Goal: Information Seeking & Learning: Learn about a topic

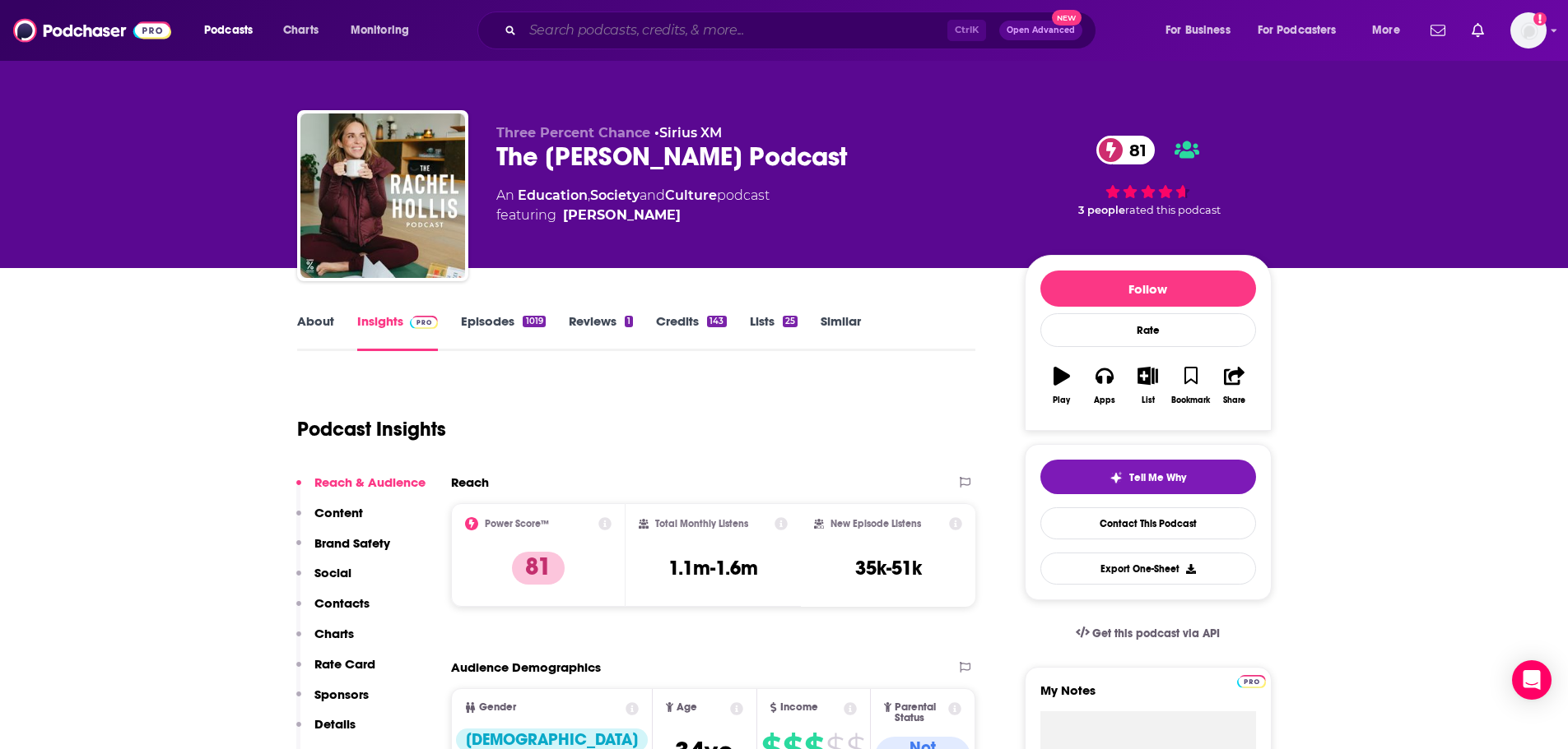
click at [585, 32] on input "Search podcasts, credits, & more..." at bounding box center [734, 30] width 425 height 26
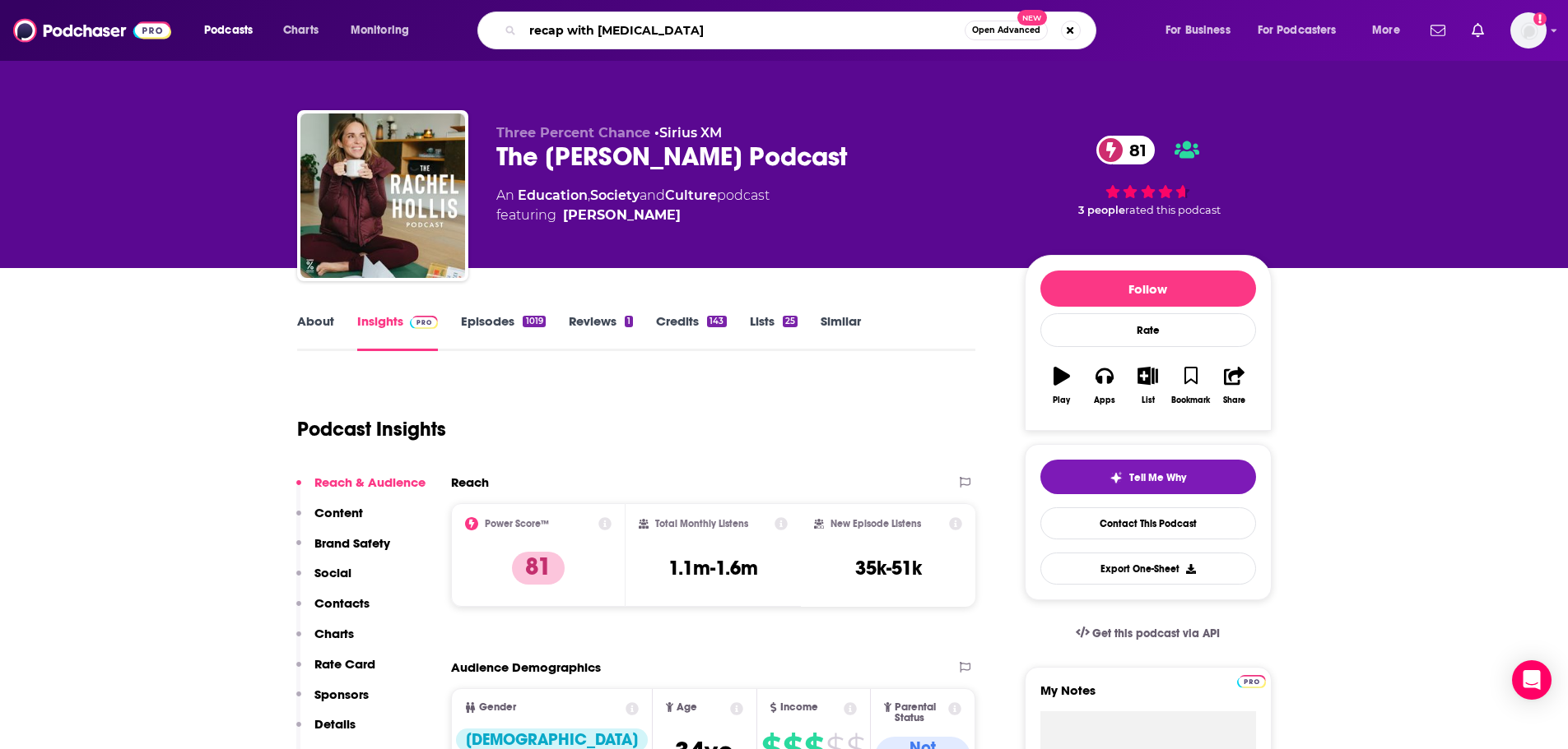
type input "recap with [PERSON_NAME]"
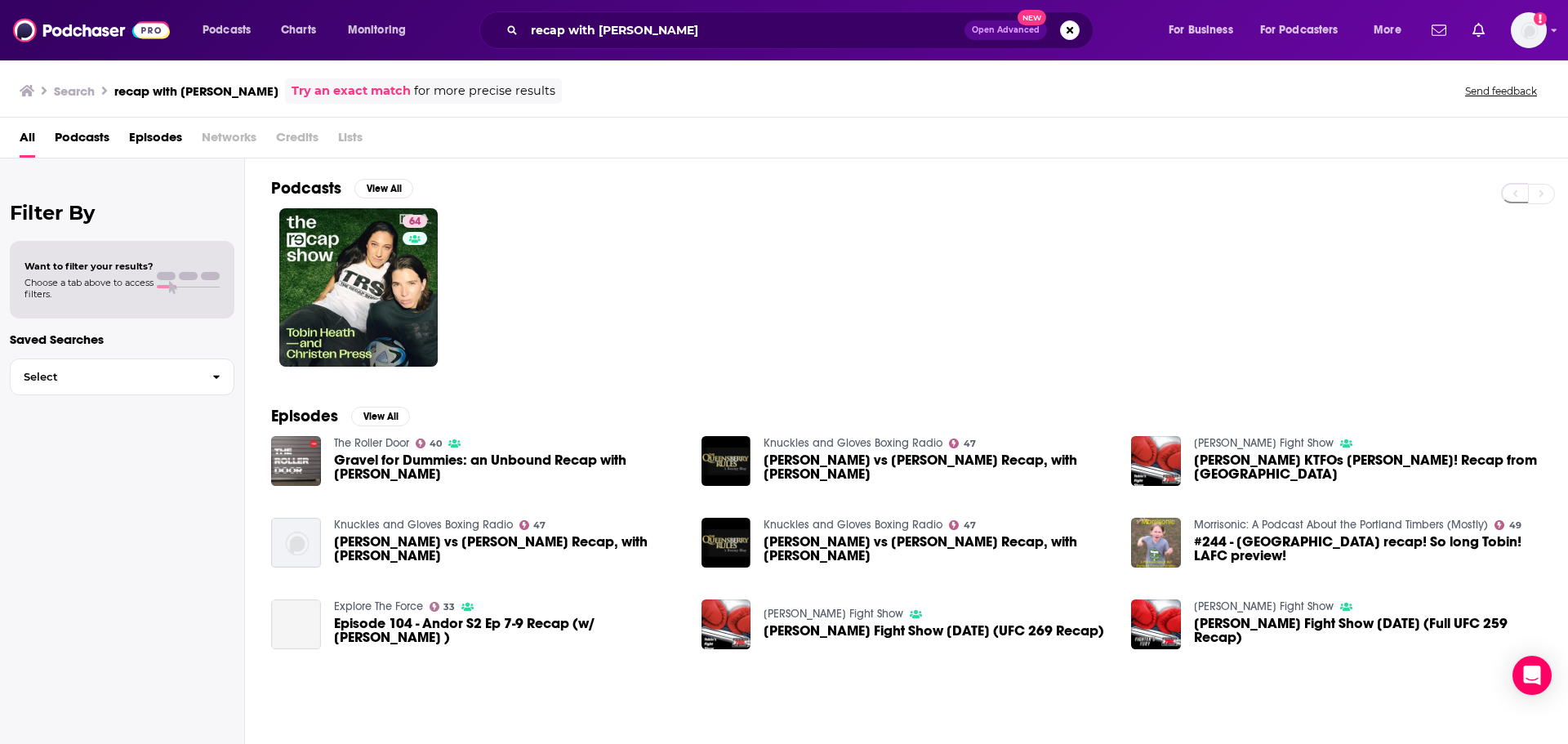
click at [261, 323] on div "Podcasts View All 64 Episodes View All The Roller Door 40 Gravel for Dummies: a…" at bounding box center [906, 453] width 1323 height 589
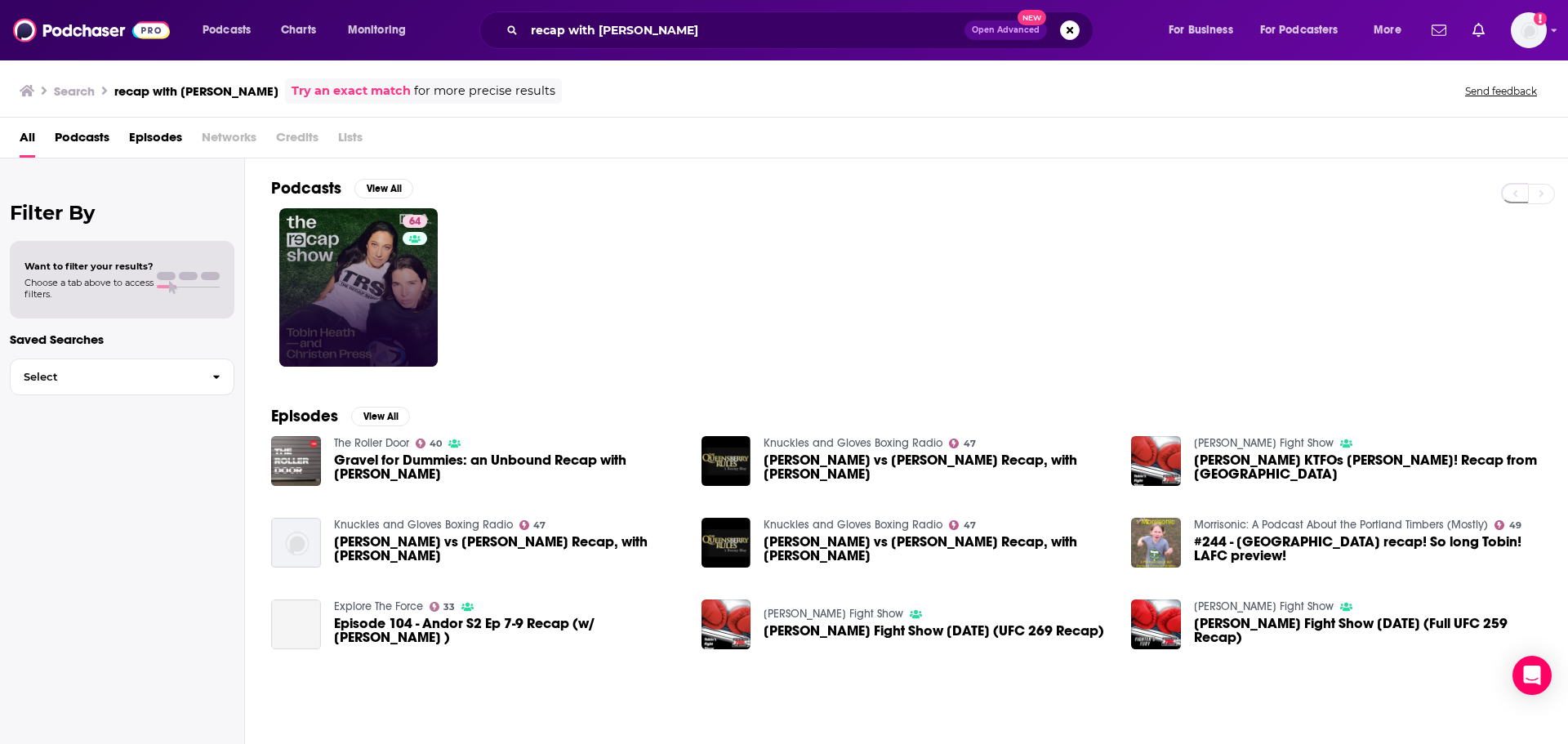
click at [337, 276] on link "64" at bounding box center [358, 288] width 158 height 158
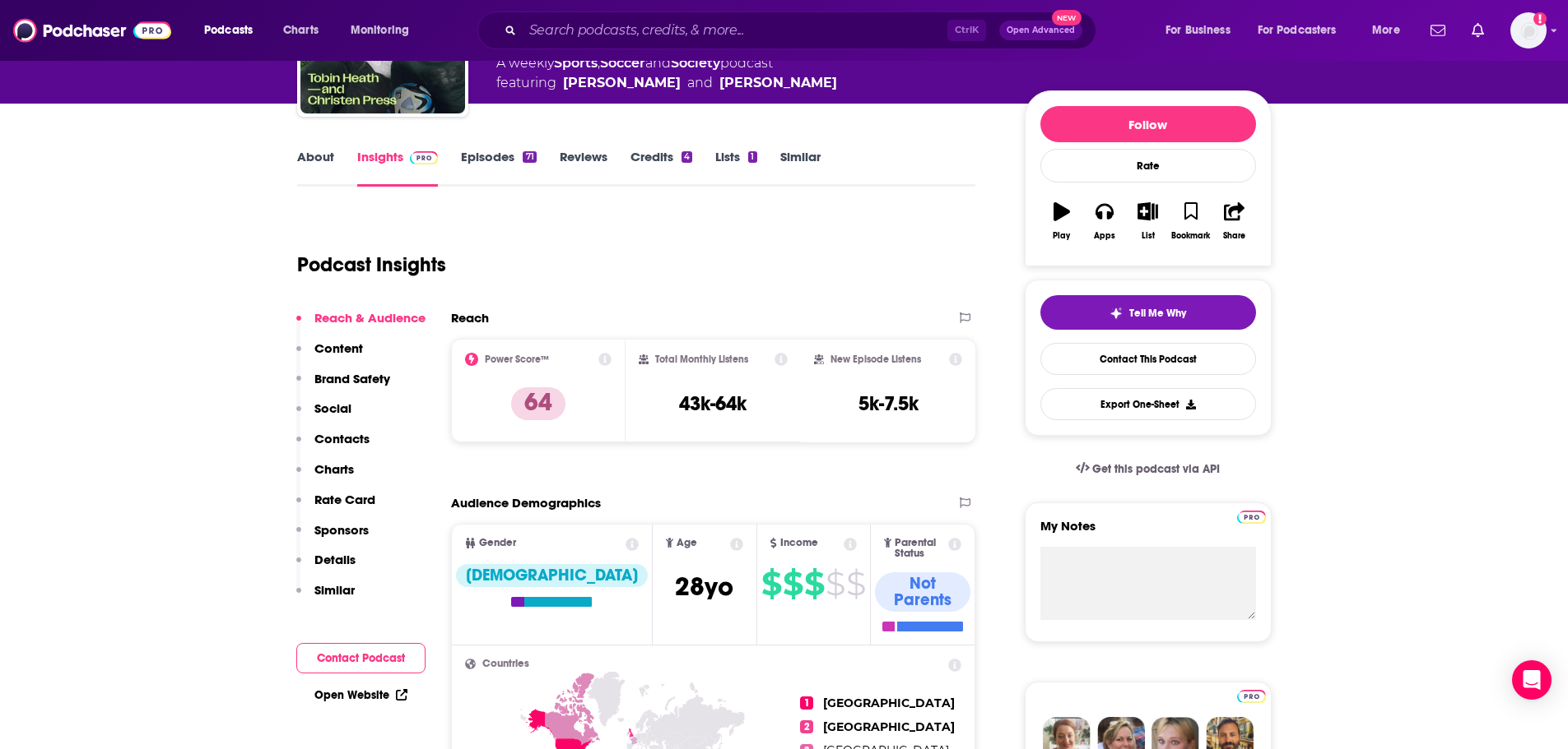
scroll to position [247, 0]
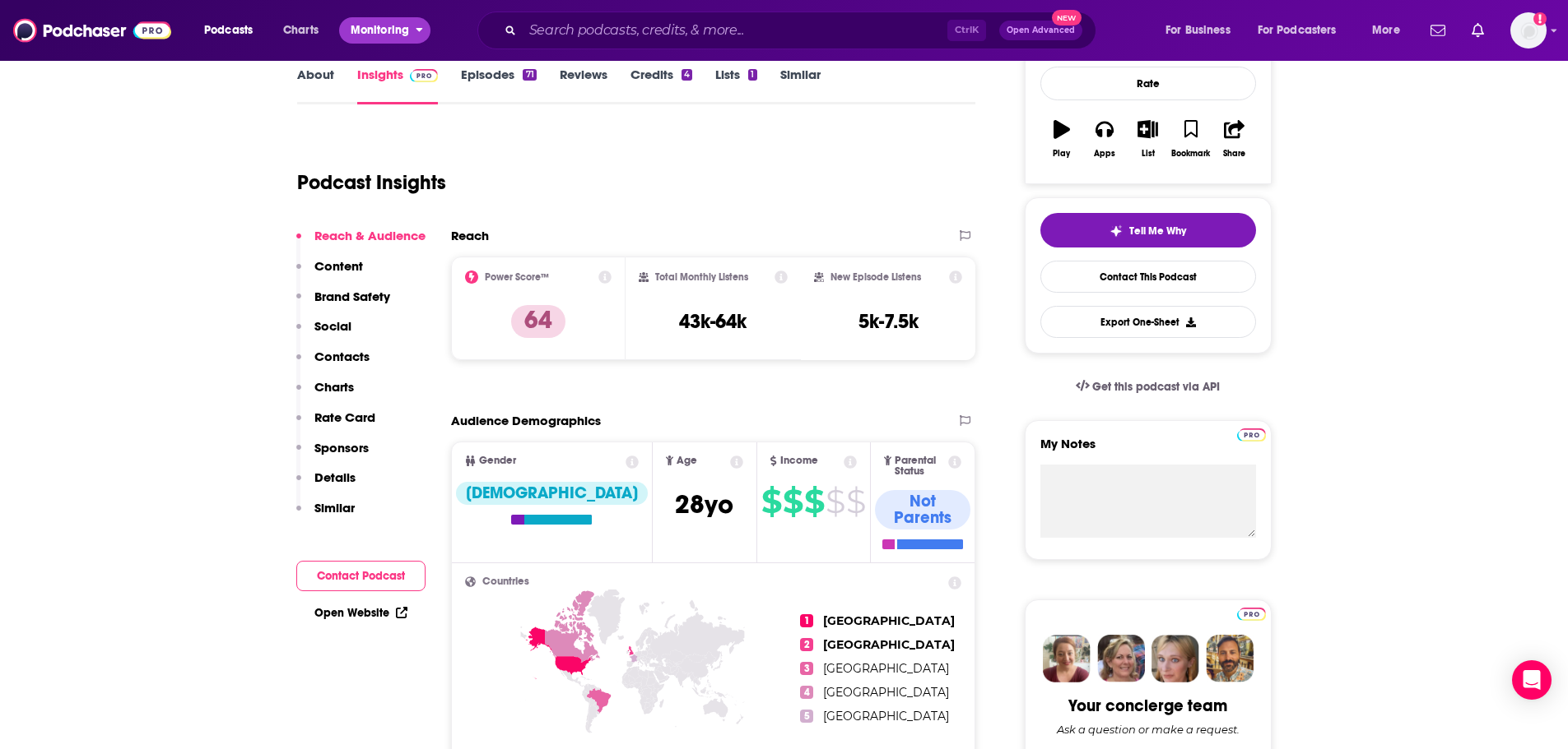
click at [361, 23] on span "Monitoring" at bounding box center [380, 30] width 58 height 23
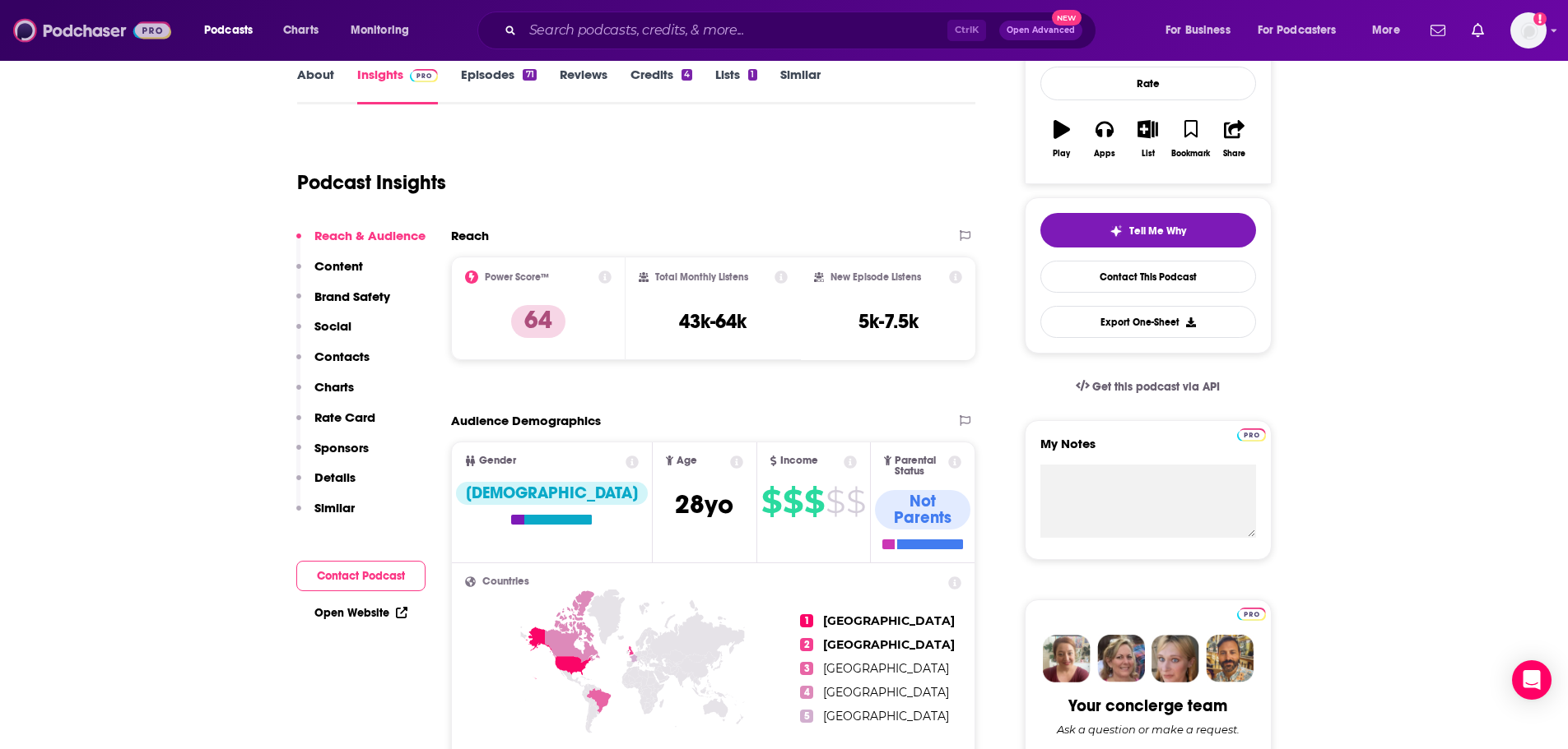
click at [92, 26] on img at bounding box center [92, 30] width 158 height 31
click at [579, 12] on div "Ctrl K Open Advanced New" at bounding box center [787, 30] width 619 height 37
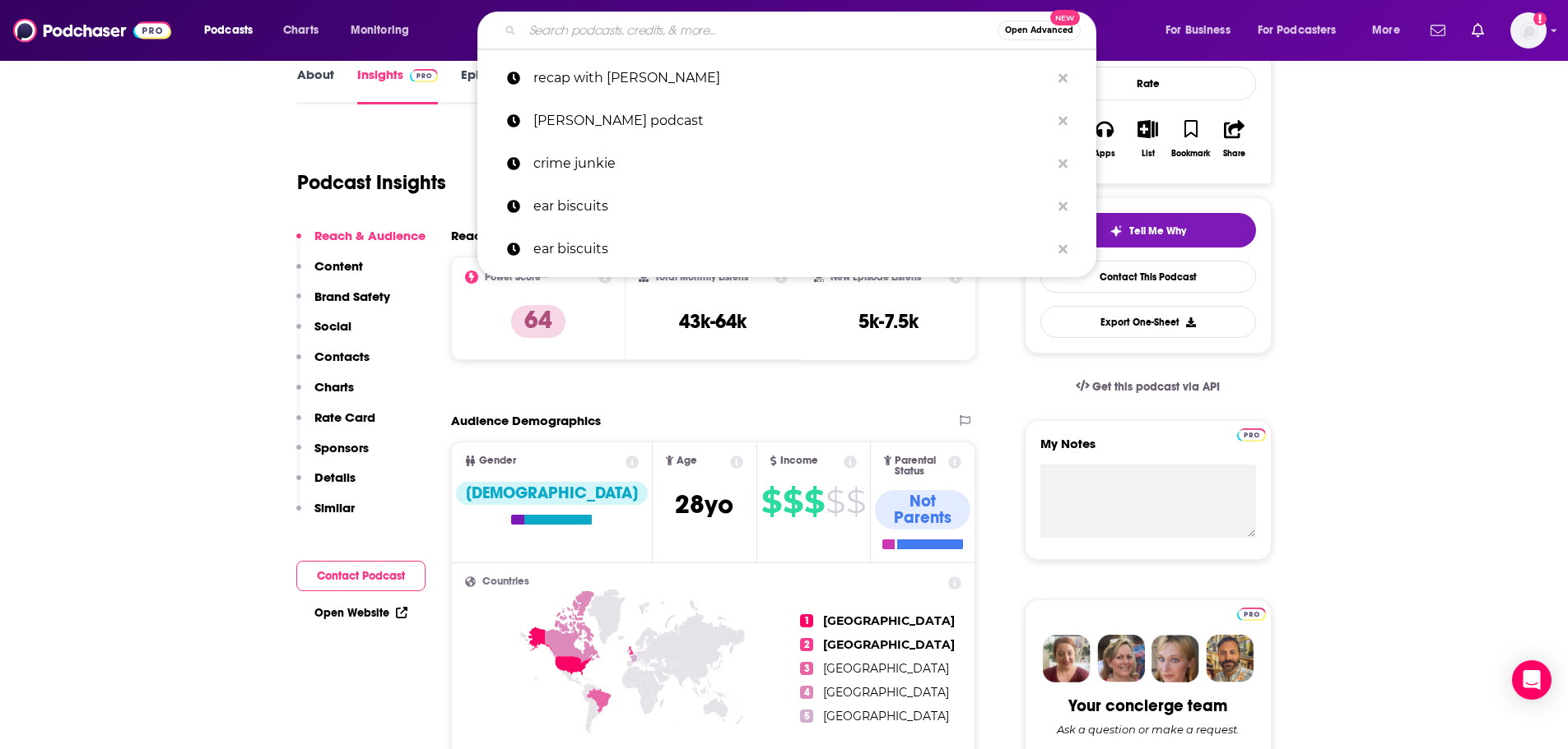
click at [571, 30] on input "Search podcasts, credits, & more..." at bounding box center [760, 30] width 475 height 26
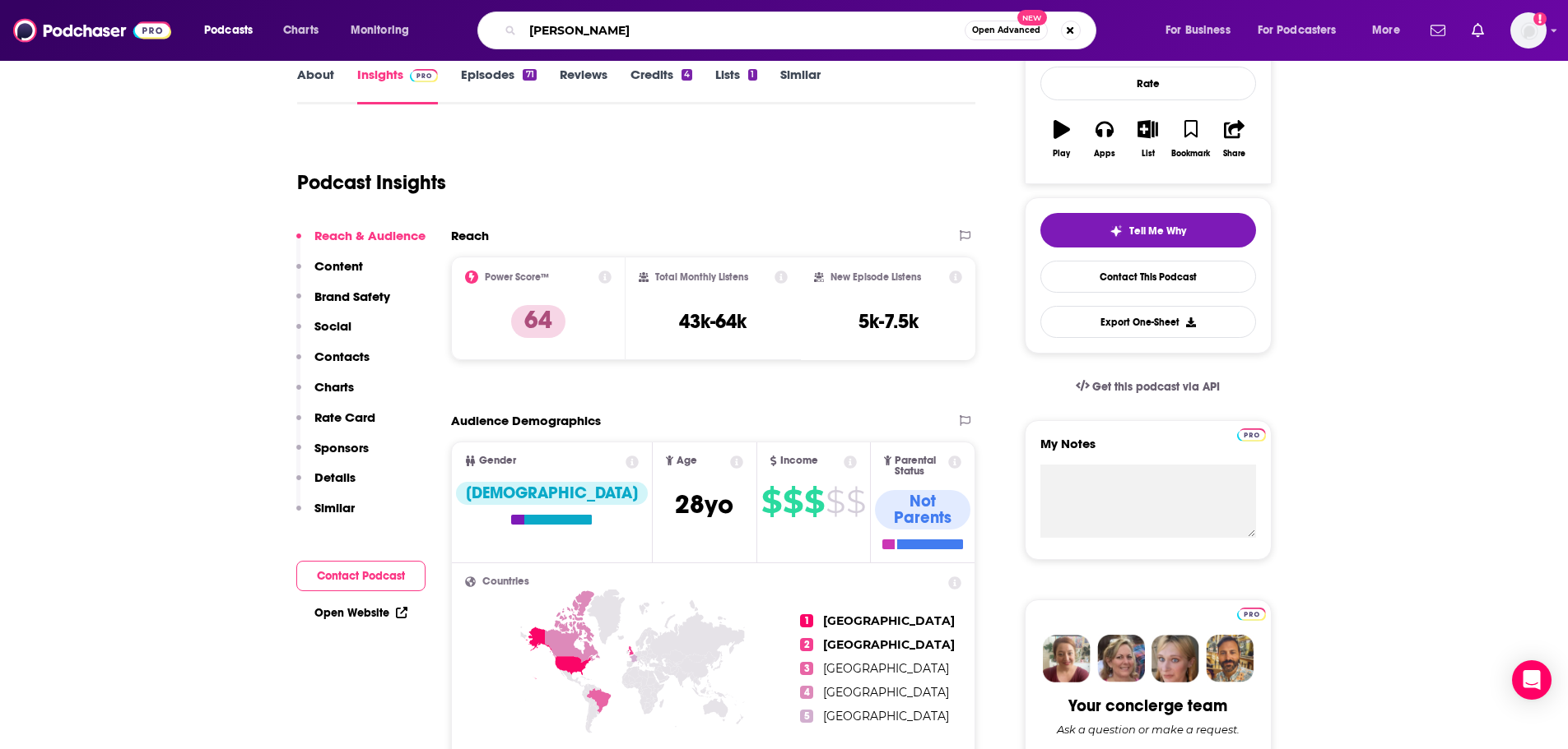
type input "bill simmons"
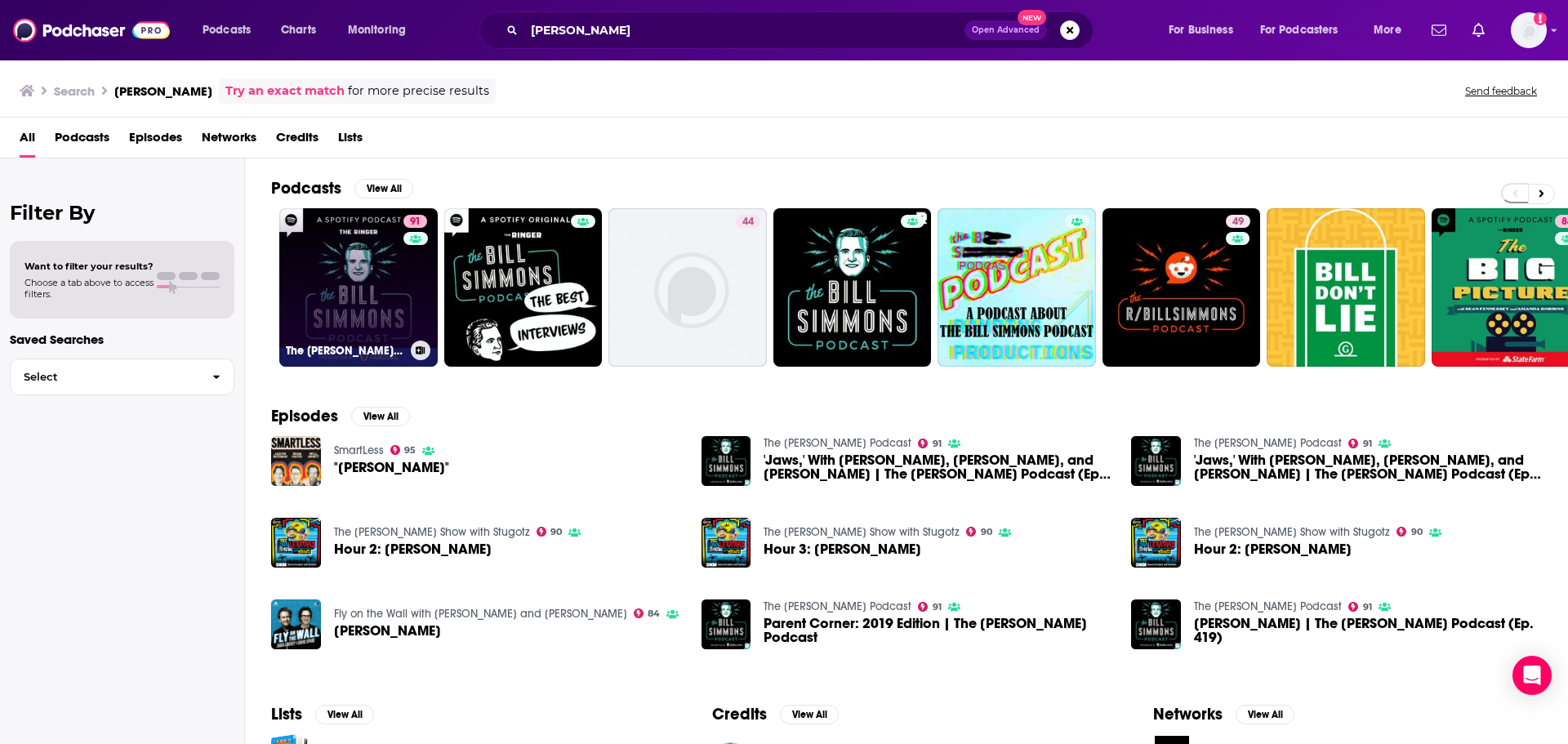
click at [382, 284] on link "91 The Bill Simmons Podcast" at bounding box center [358, 288] width 158 height 158
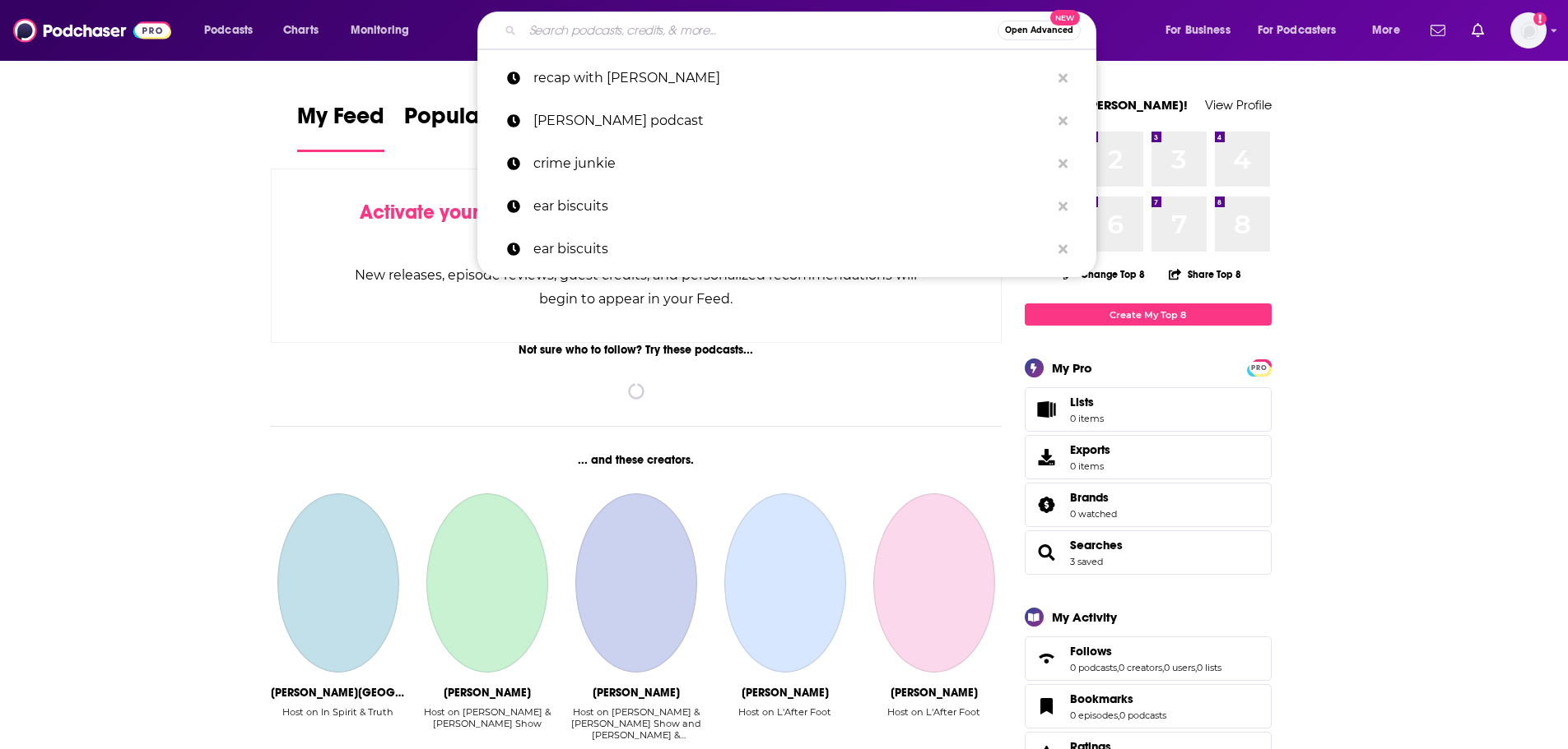
drag, startPoint x: 0, startPoint y: 0, endPoint x: 671, endPoint y: 28, distance: 671.6
click at [671, 28] on input "Search podcasts, credits, & more..." at bounding box center [760, 30] width 475 height 26
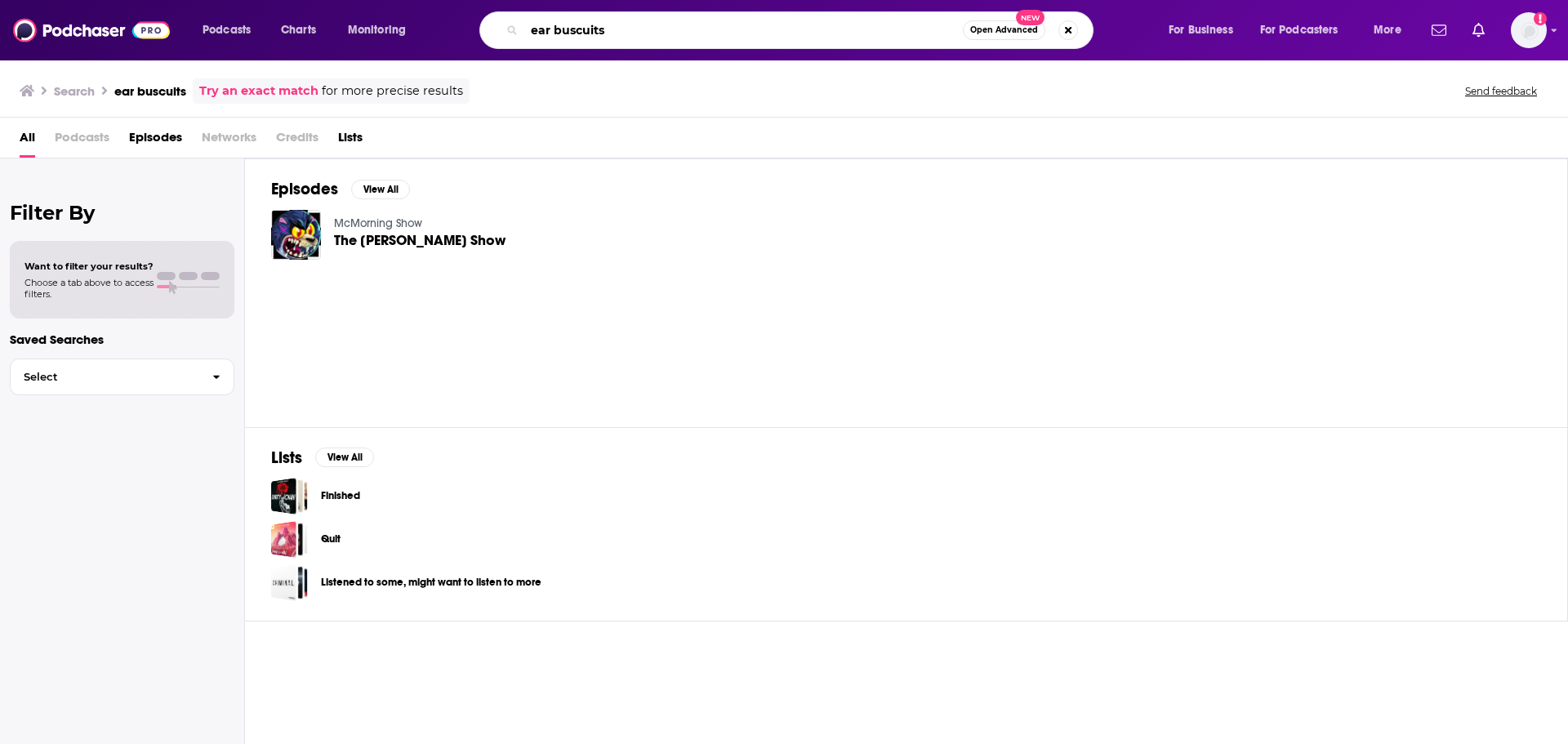
drag, startPoint x: 583, startPoint y: 27, endPoint x: 703, endPoint y: 23, distance: 120.1
click at [703, 23] on input "ear buscuits" at bounding box center [743, 30] width 438 height 26
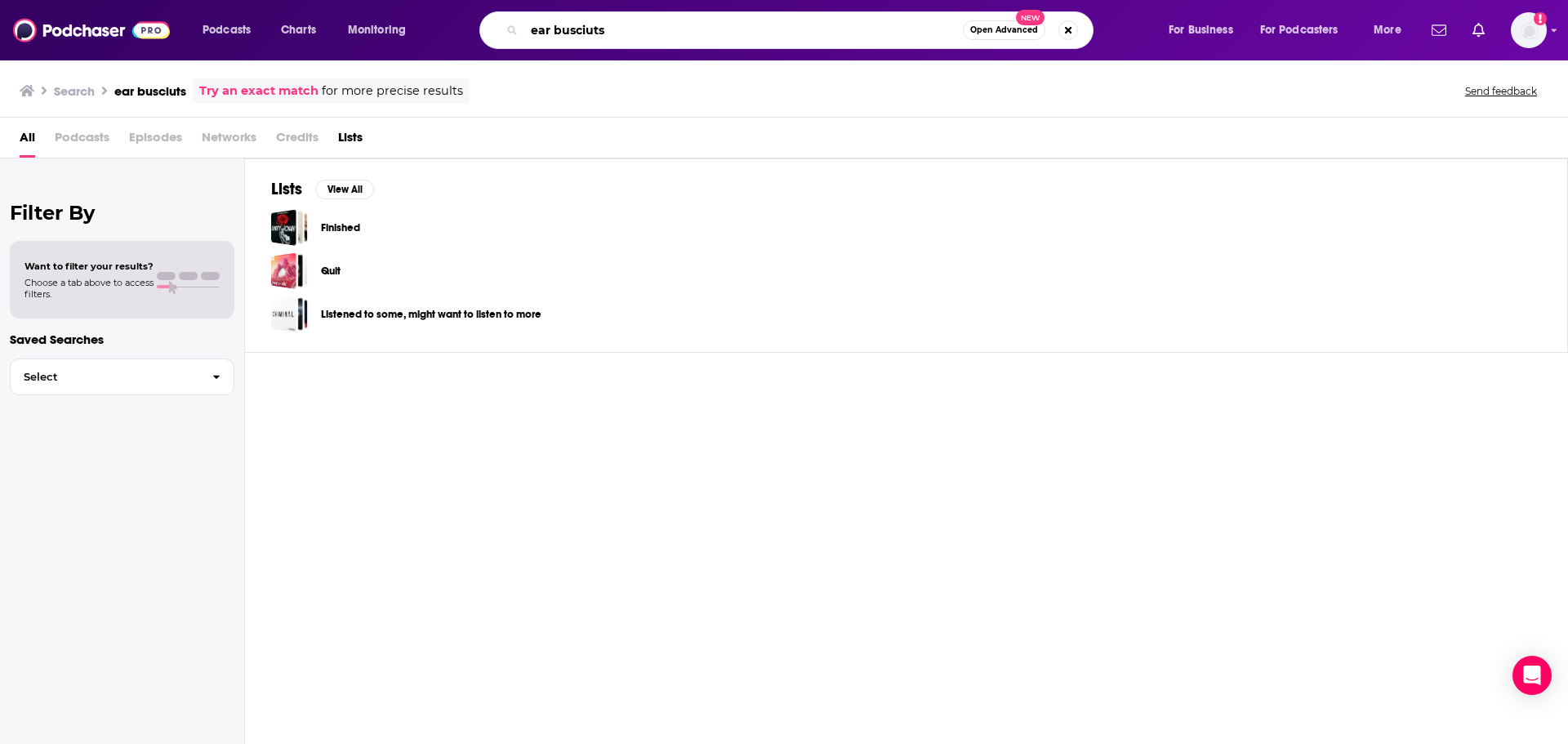
drag, startPoint x: 530, startPoint y: 30, endPoint x: 703, endPoint y: 35, distance: 173.1
click at [703, 35] on input "ear busciuts" at bounding box center [743, 30] width 438 height 26
type input "ear biscuits"
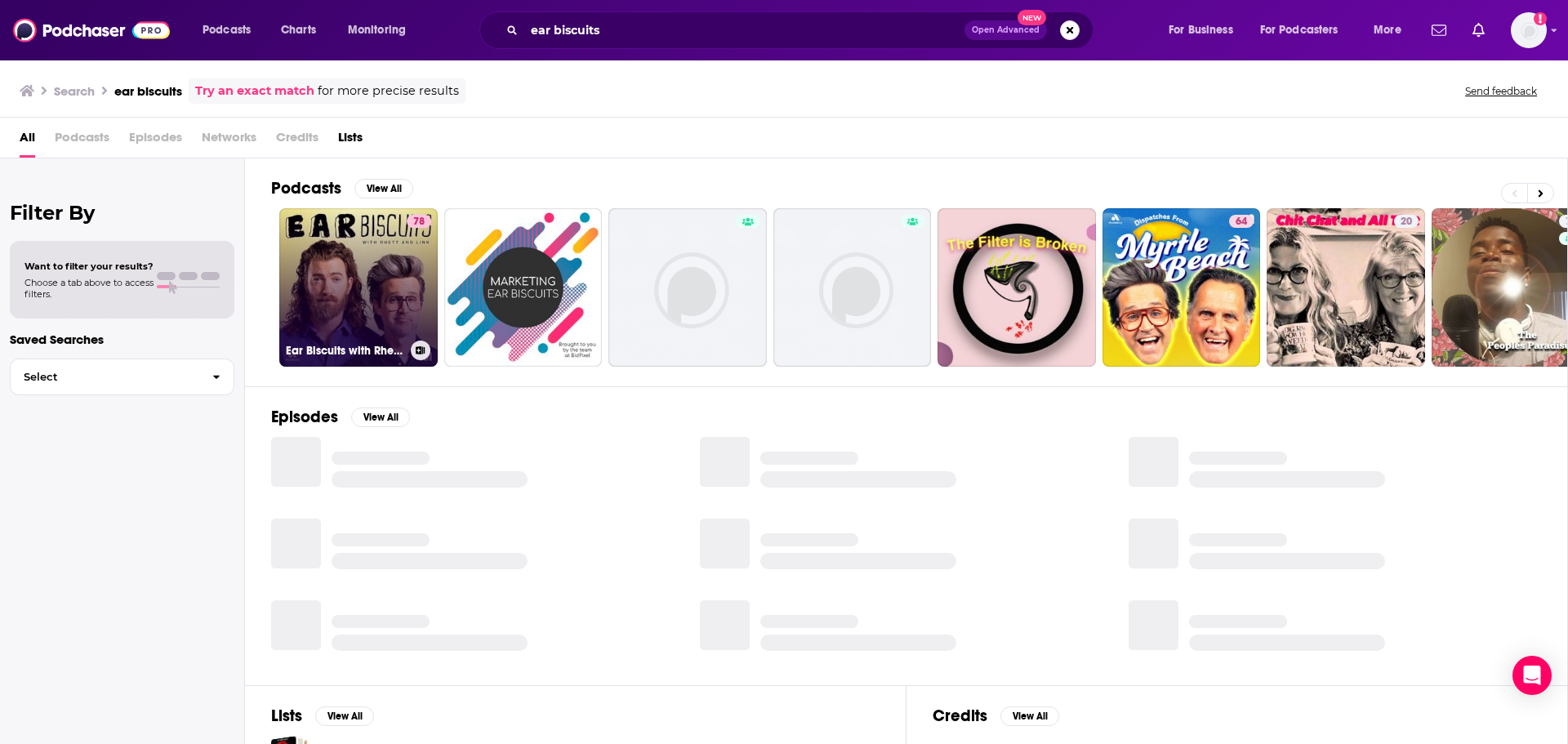
click at [366, 264] on link "78 Ear Biscuits with [PERSON_NAME] & Link" at bounding box center [358, 288] width 158 height 158
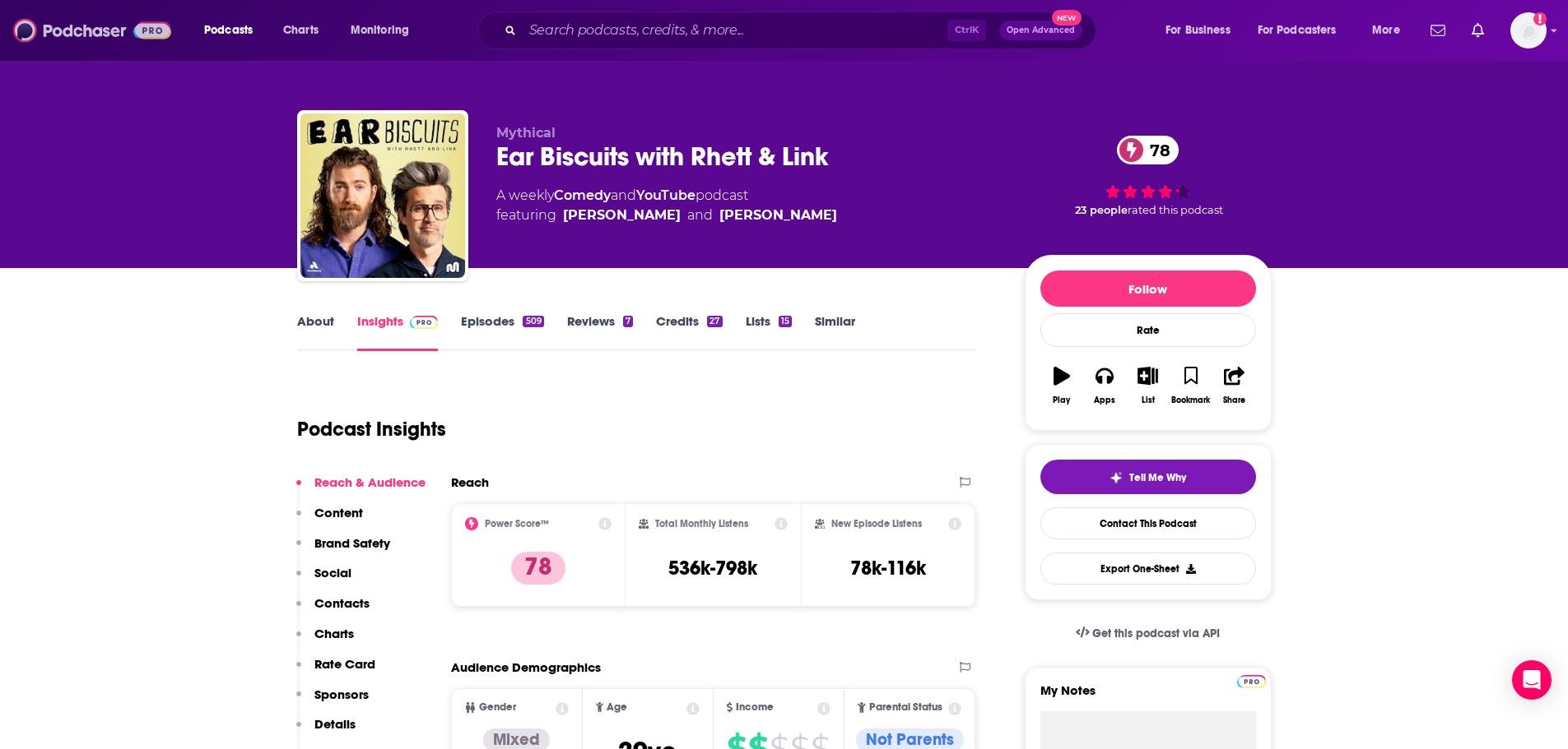
click at [97, 31] on img at bounding box center [92, 30] width 158 height 31
click at [490, 312] on div "About Insights Episodes 509 Reviews 7 Credits 27 Lists 15 Similar" at bounding box center [637, 331] width 679 height 40
click at [501, 328] on link "Episodes 509" at bounding box center [502, 332] width 83 height 37
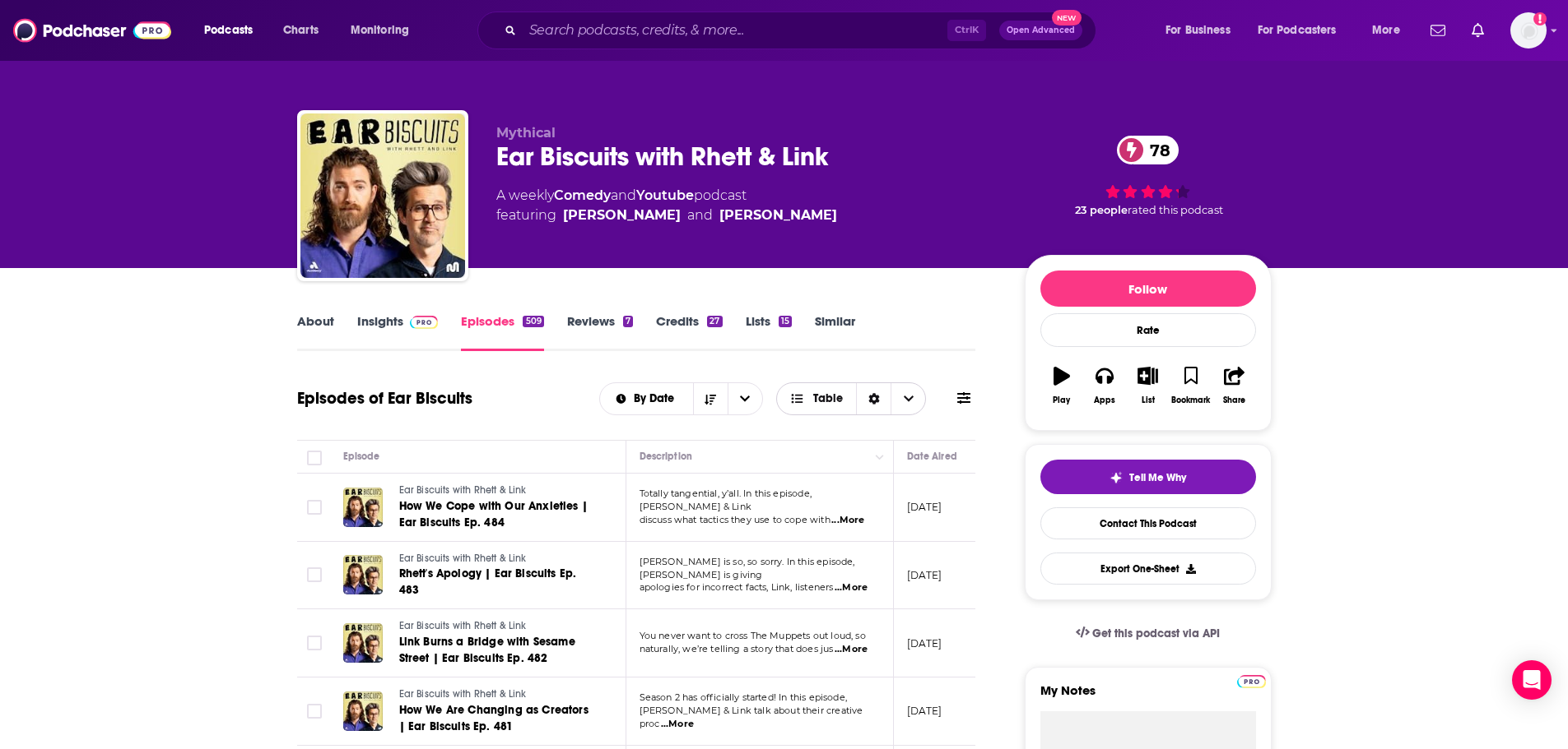
click at [897, 405] on span "Choose View" at bounding box center [907, 398] width 35 height 31
click at [924, 349] on div "About Insights Episodes 509 Reviews 7 Credits 27 Lists 15 Similar" at bounding box center [637, 331] width 679 height 40
click at [584, 322] on link "Reviews 7" at bounding box center [600, 332] width 66 height 37
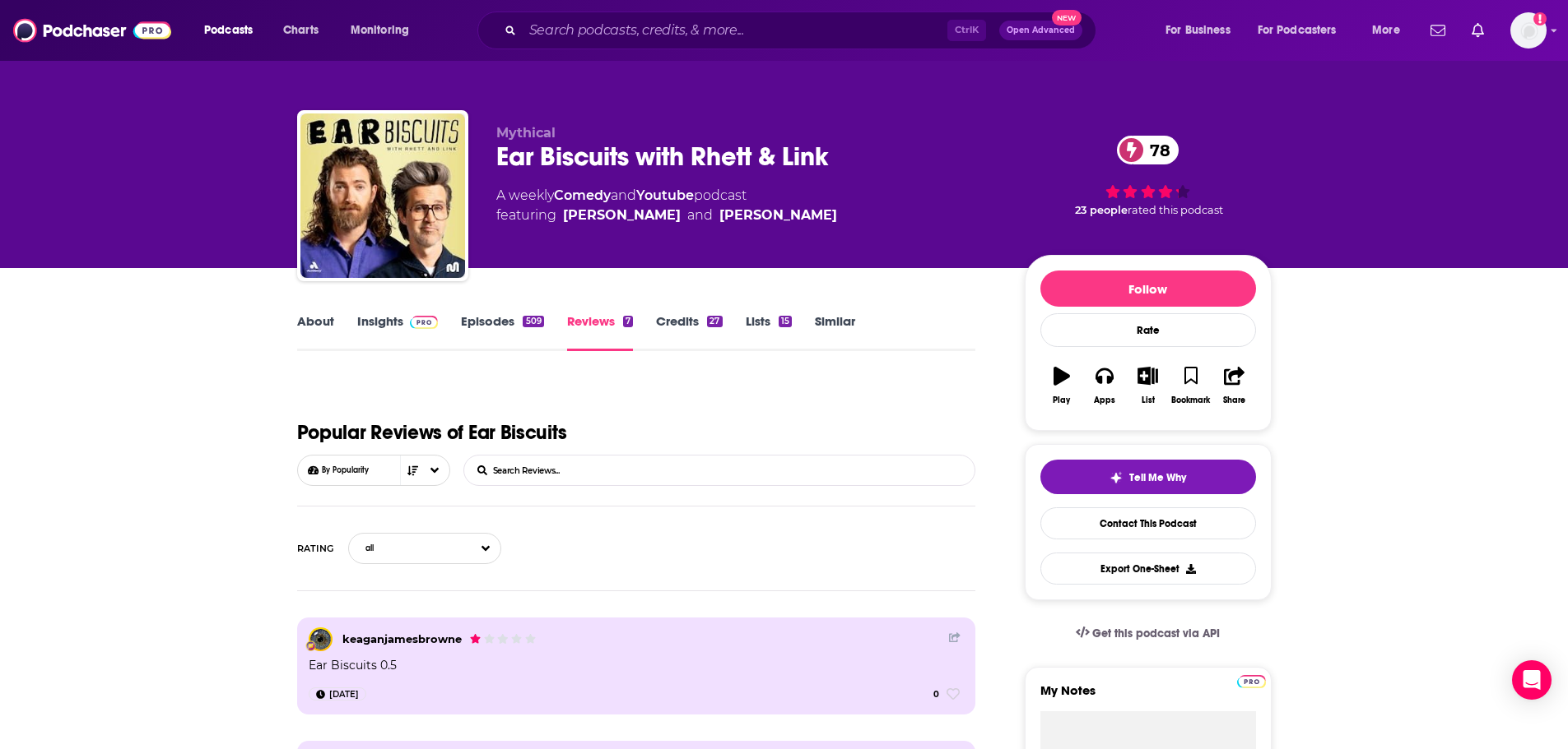
click at [671, 321] on link "Credits 27" at bounding box center [688, 332] width 66 height 37
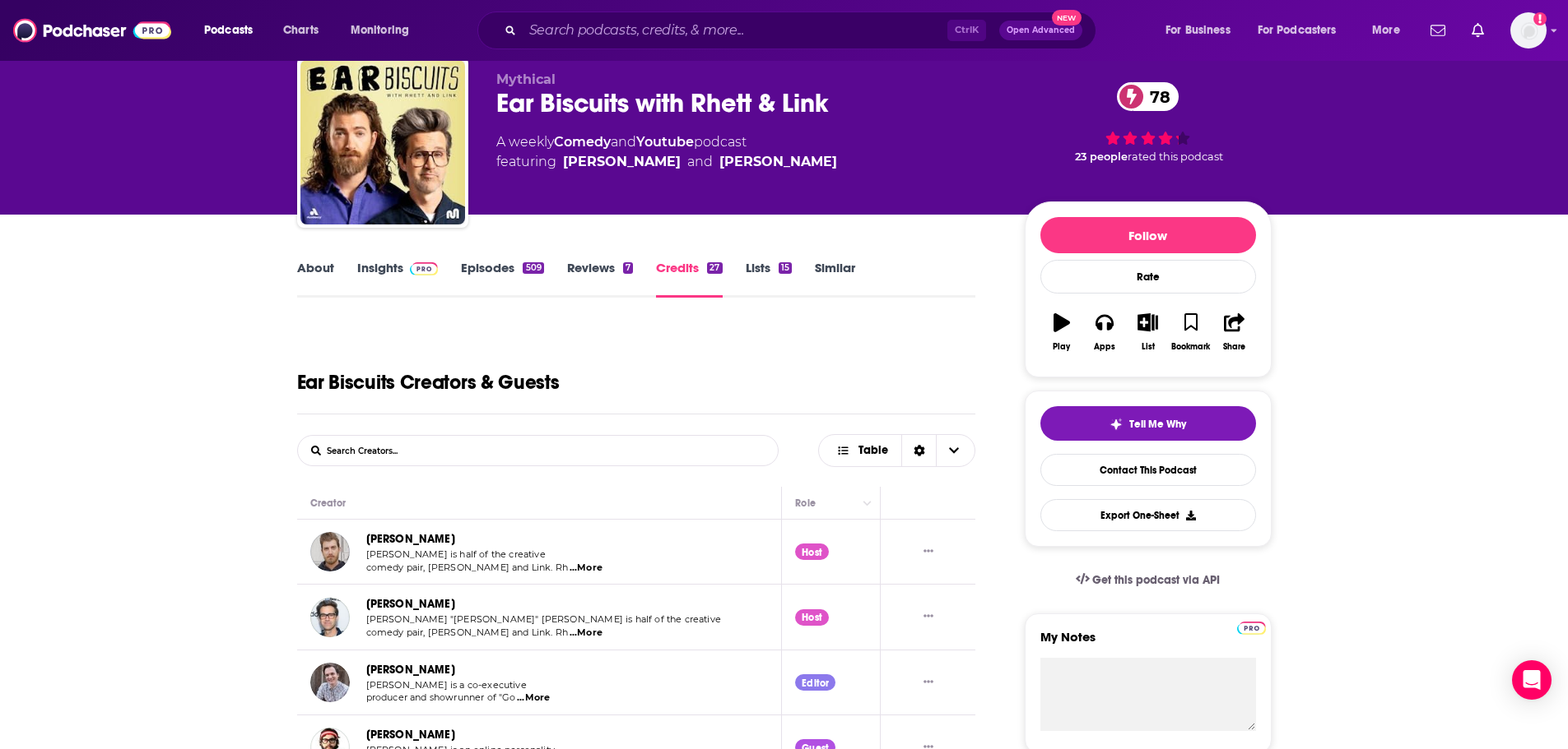
scroll to position [82, 0]
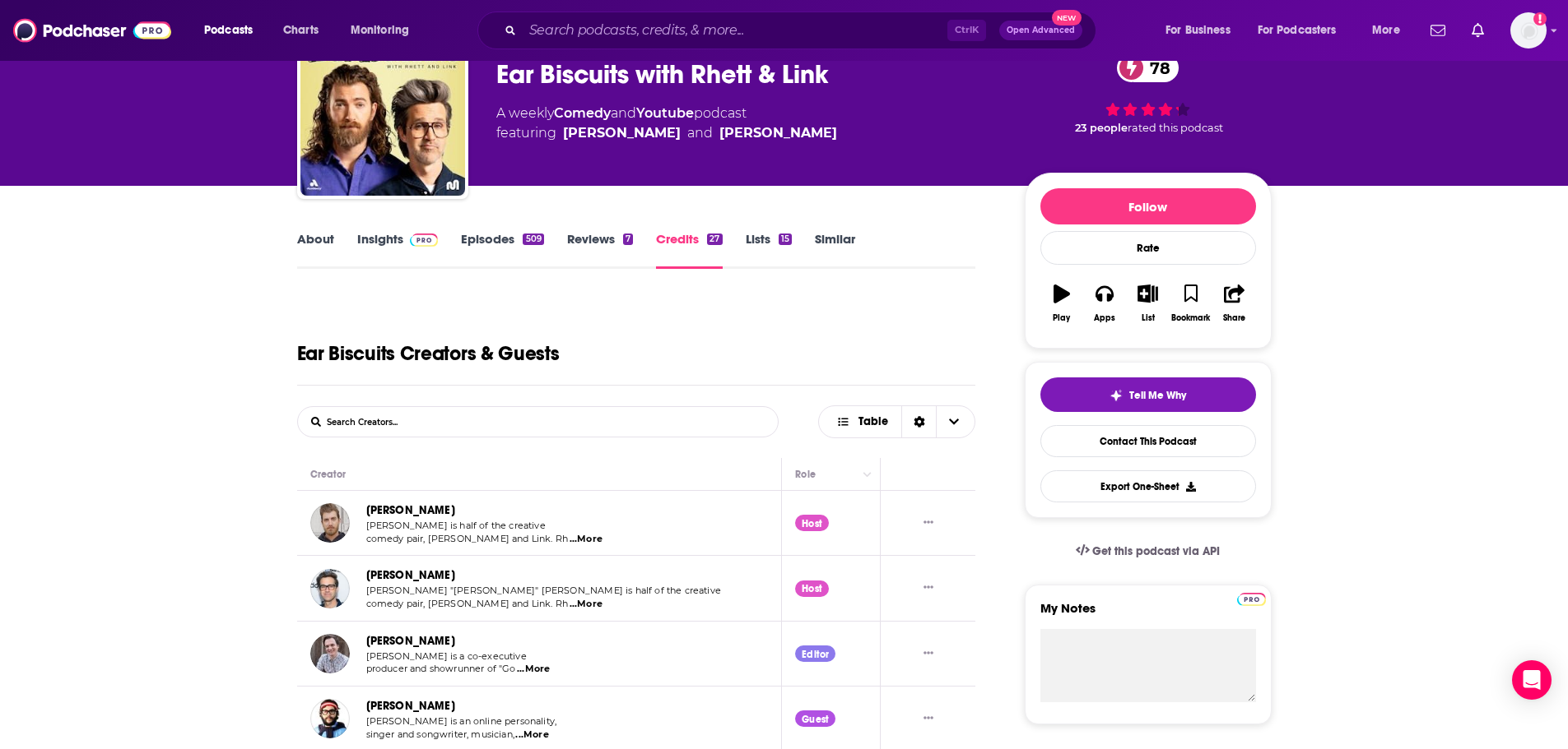
click at [784, 238] on div "15" at bounding box center [785, 239] width 13 height 11
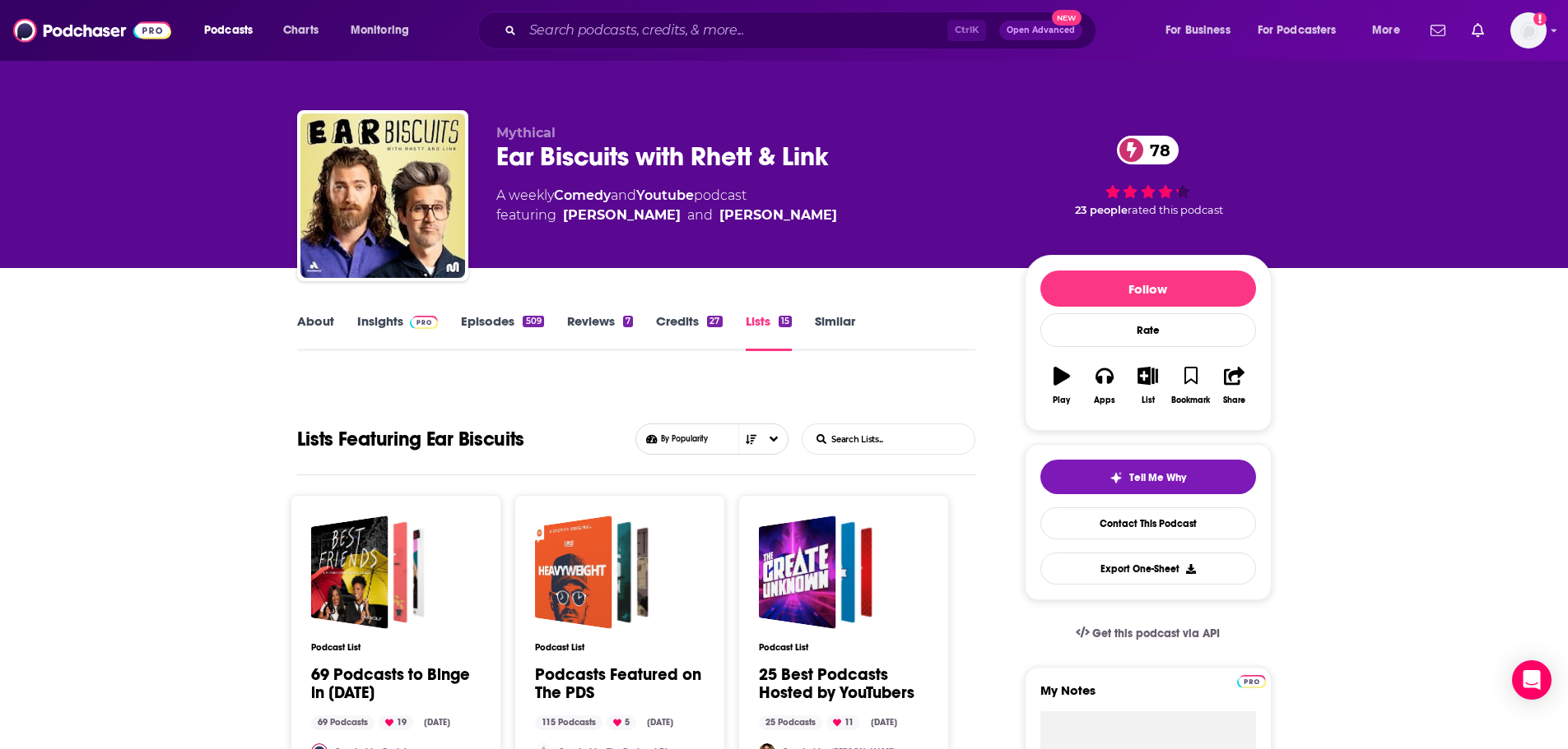
click at [837, 320] on link "Similar" at bounding box center [835, 332] width 40 height 37
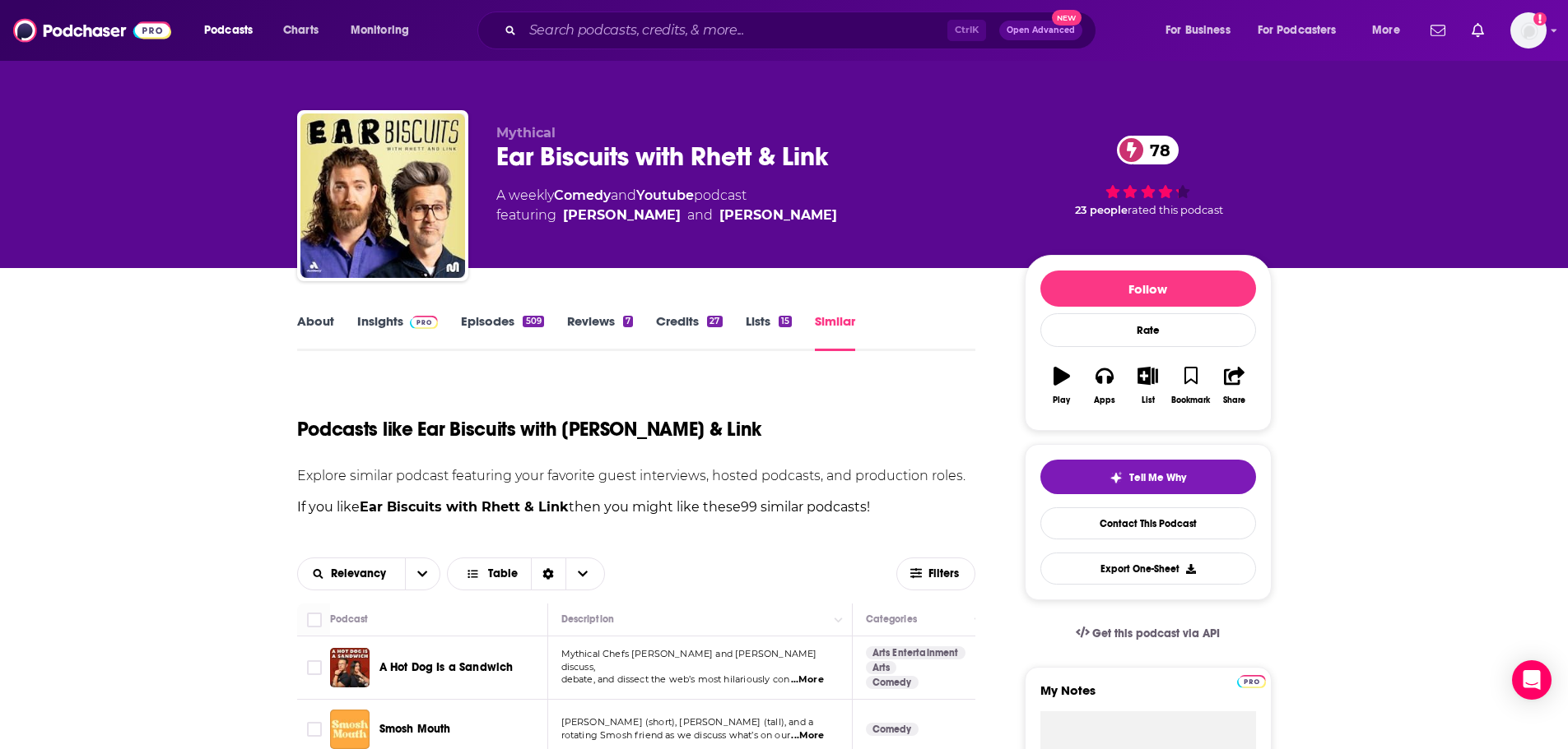
click at [373, 320] on link "Insights" at bounding box center [398, 332] width 82 height 37
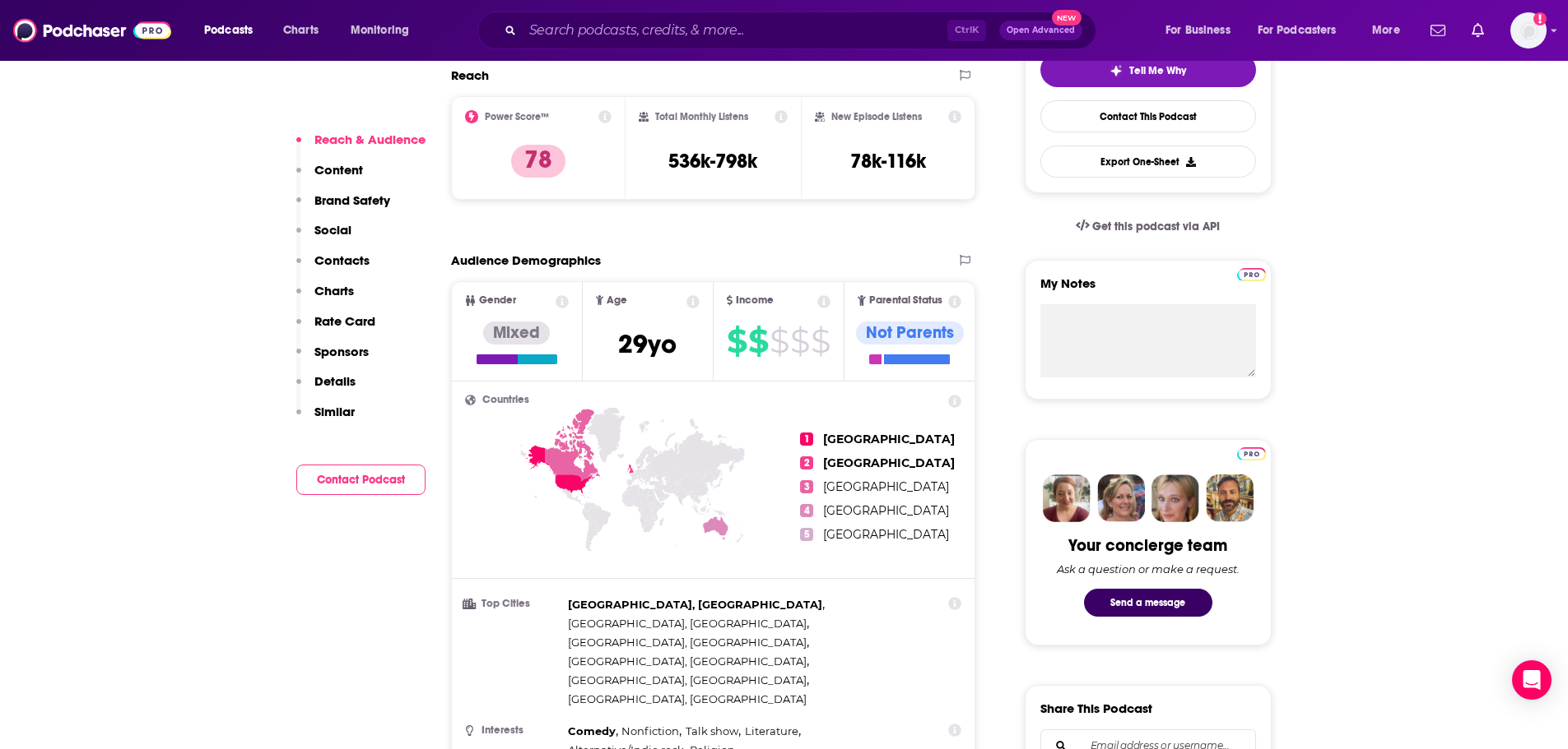
scroll to position [412, 0]
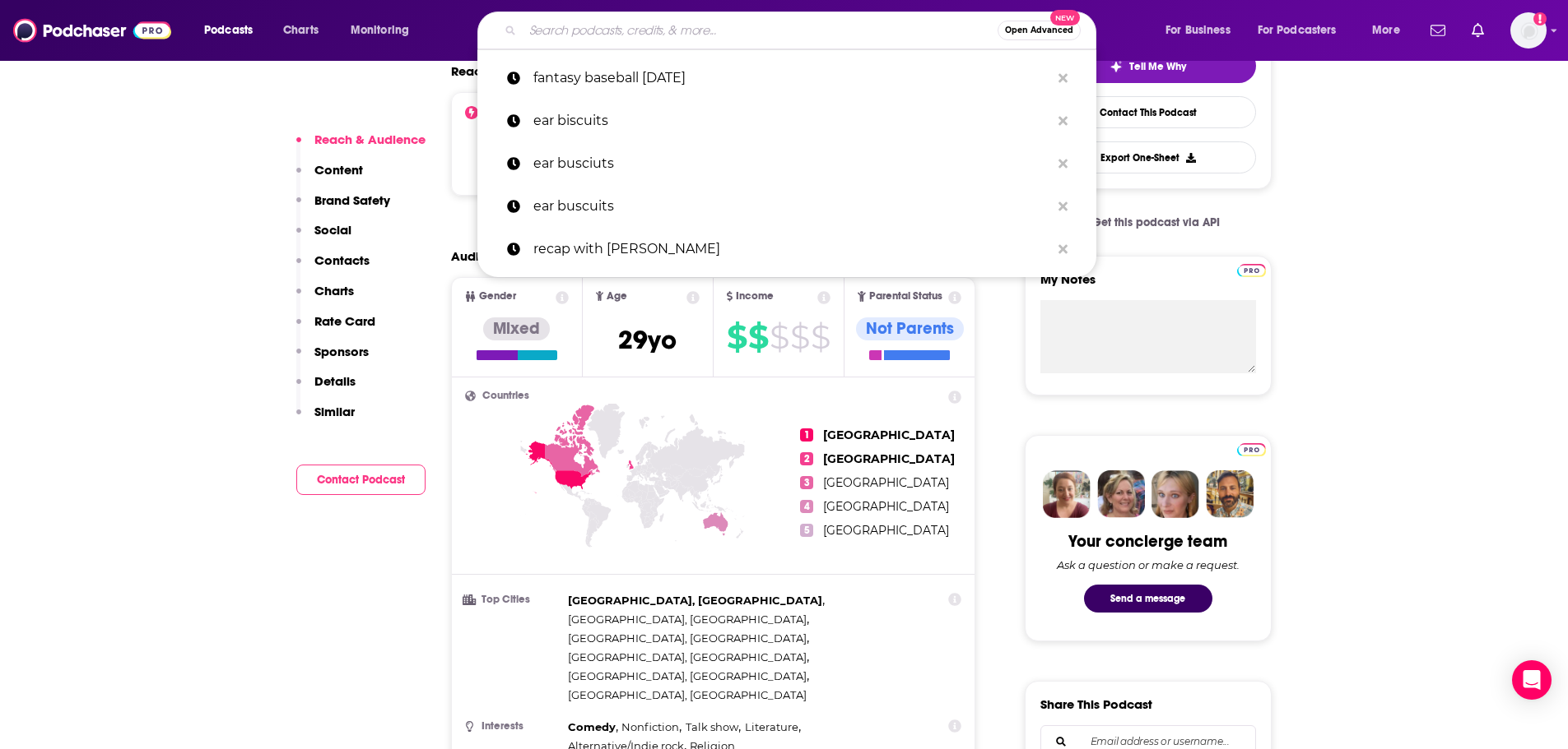
click at [649, 22] on input "Search podcasts, credits, & more..." at bounding box center [760, 30] width 475 height 26
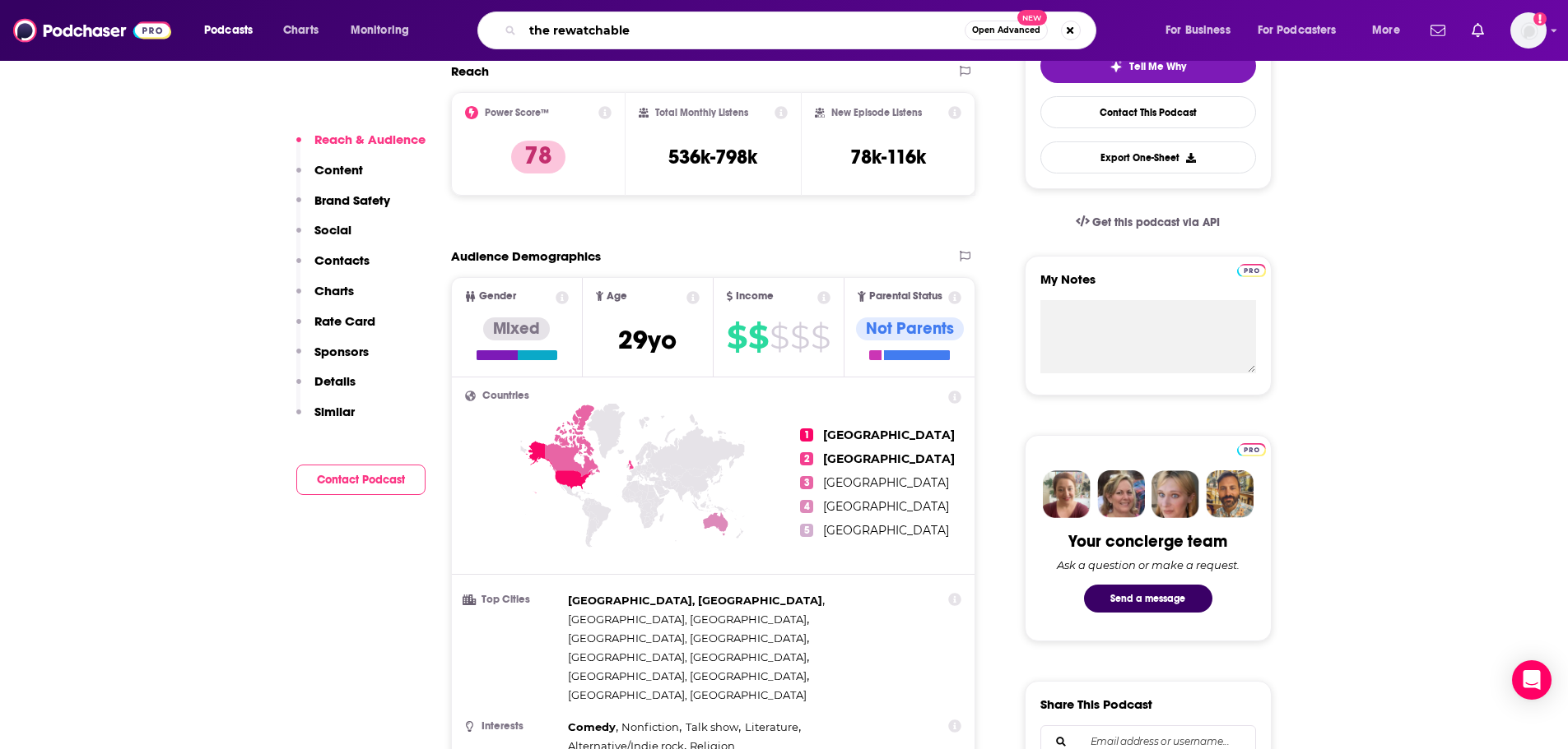
type input "the rewatchables"
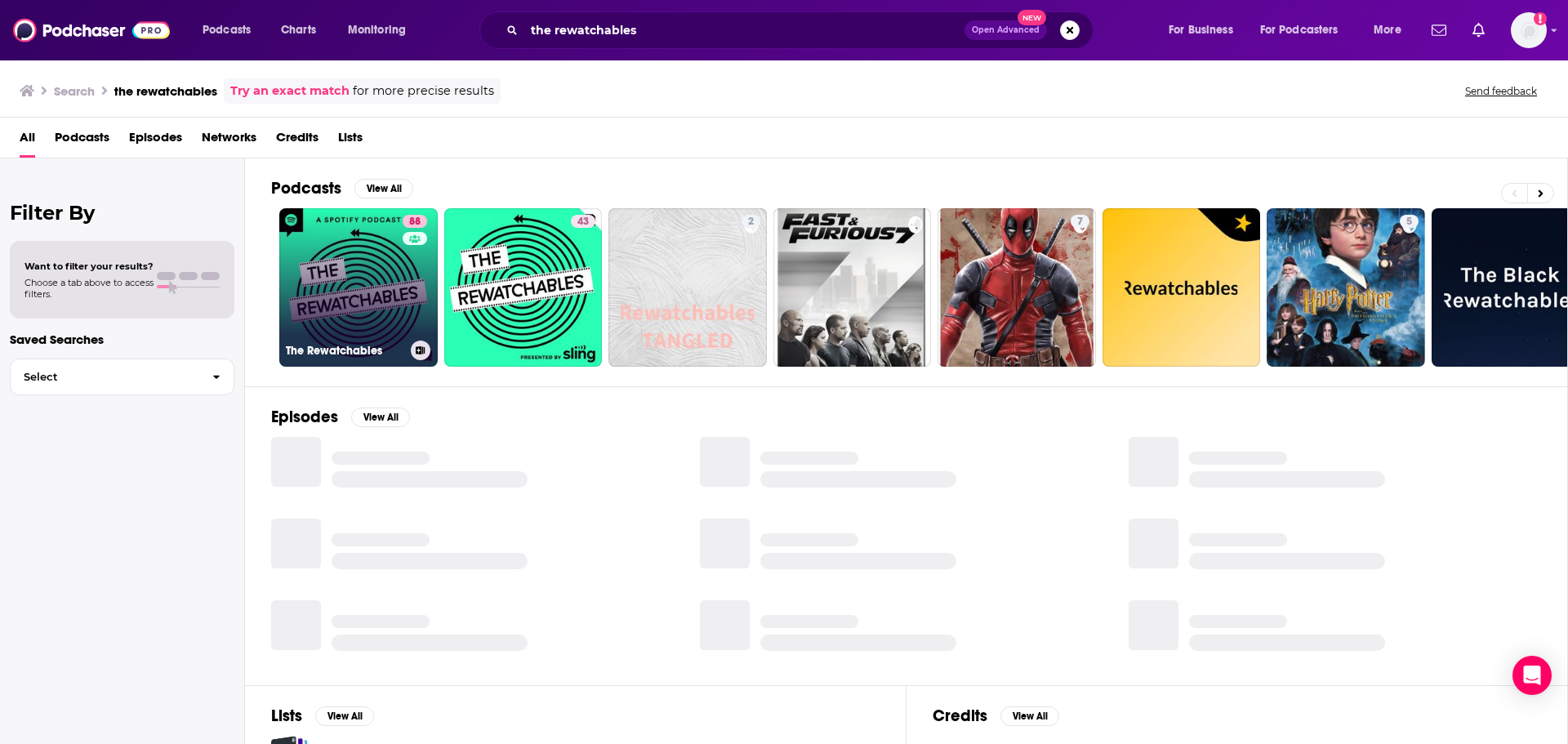
click at [383, 277] on link "88 The Rewatchables" at bounding box center [358, 288] width 158 height 158
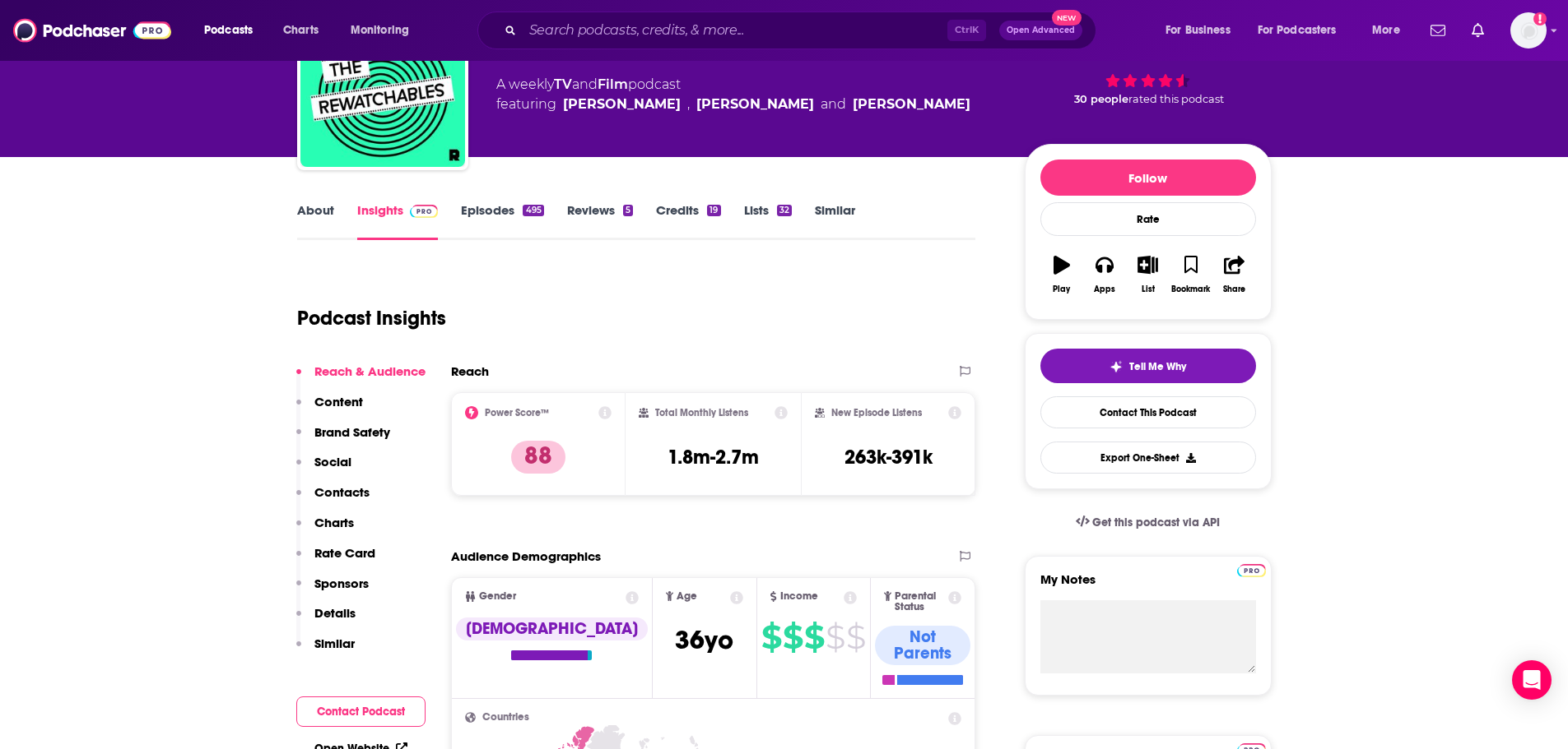
scroll to position [82, 0]
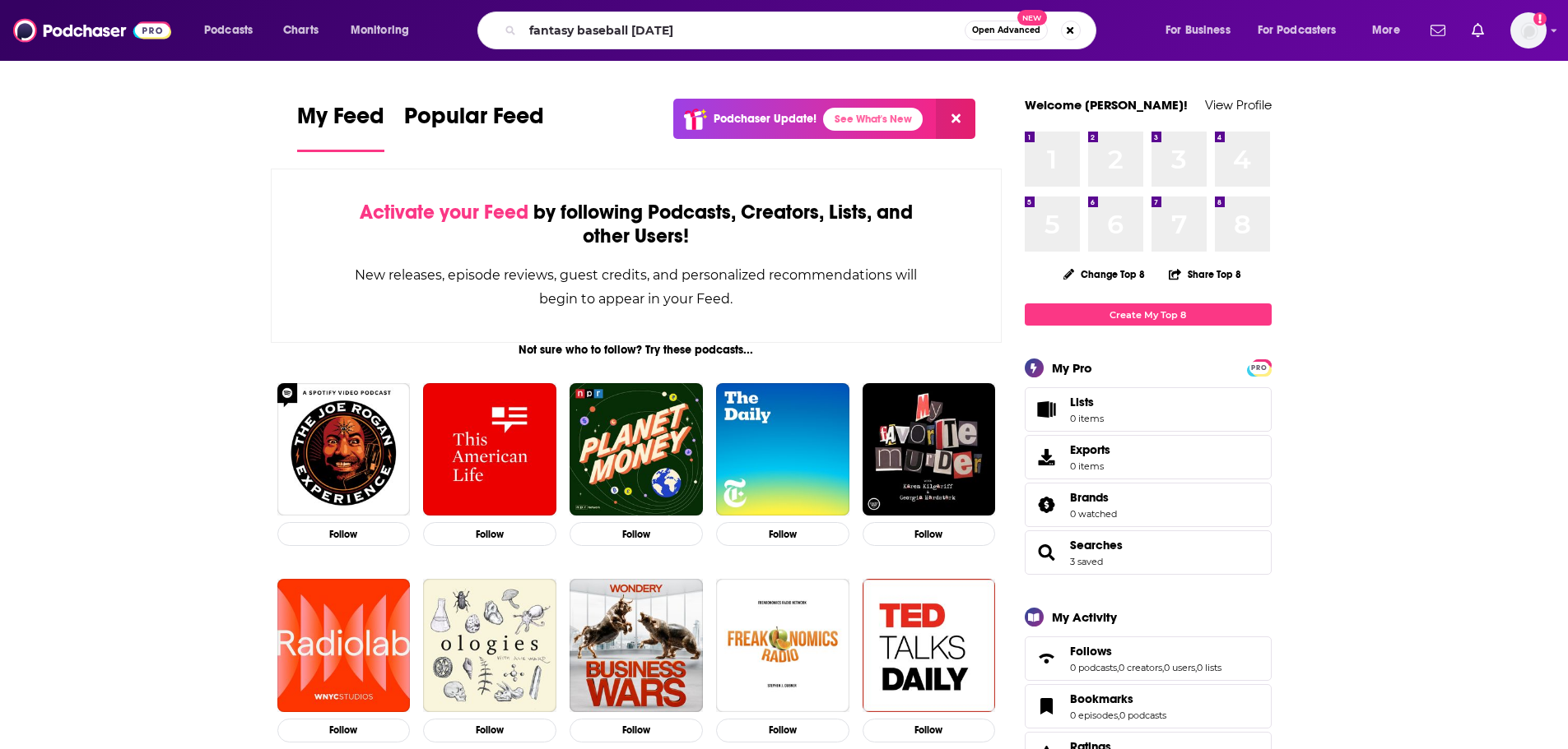
type input "fantasy baseball [DATE]"
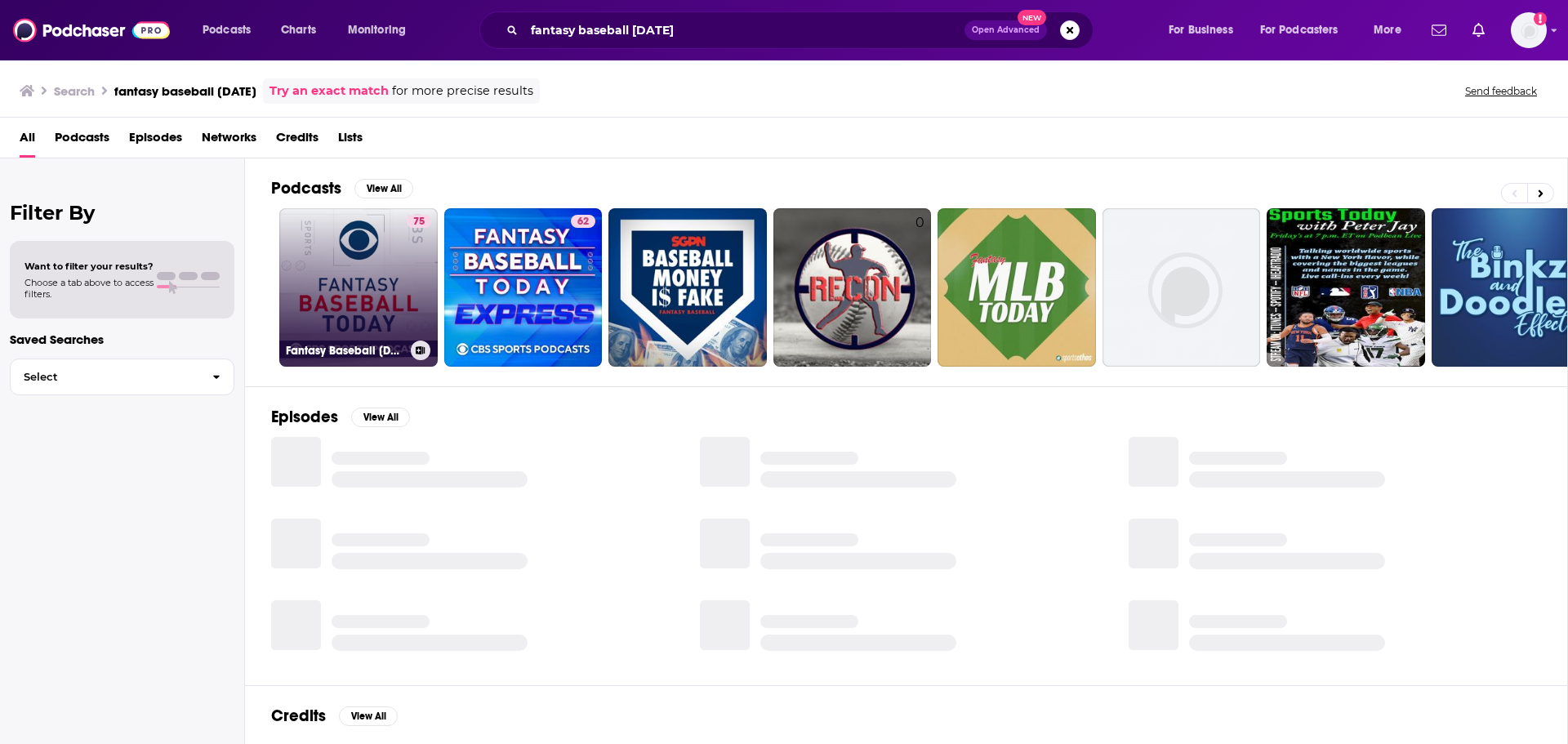
click at [382, 270] on link "75 Fantasy Baseball Today" at bounding box center [358, 288] width 158 height 158
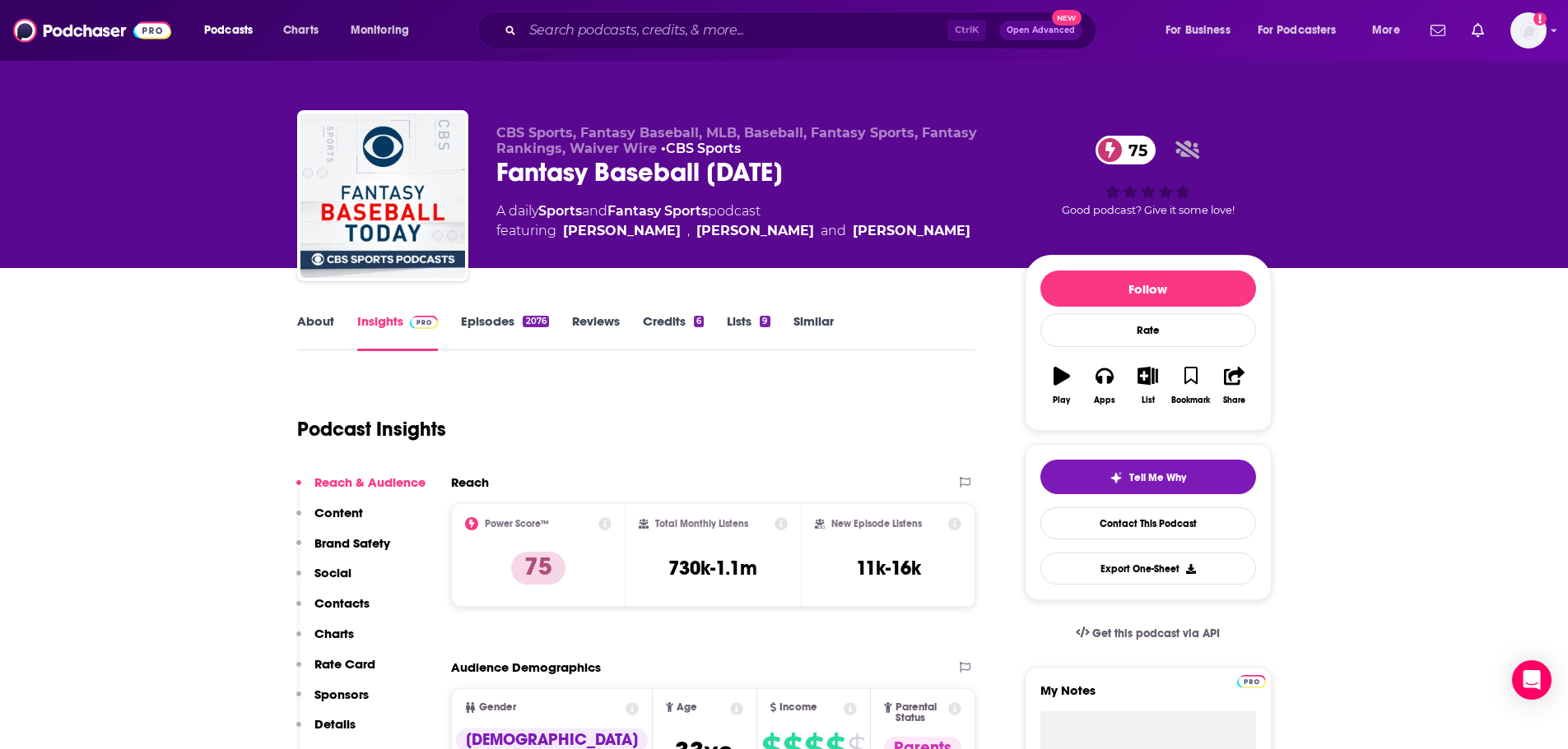
click at [492, 329] on link "Episodes 2076" at bounding box center [504, 332] width 87 height 37
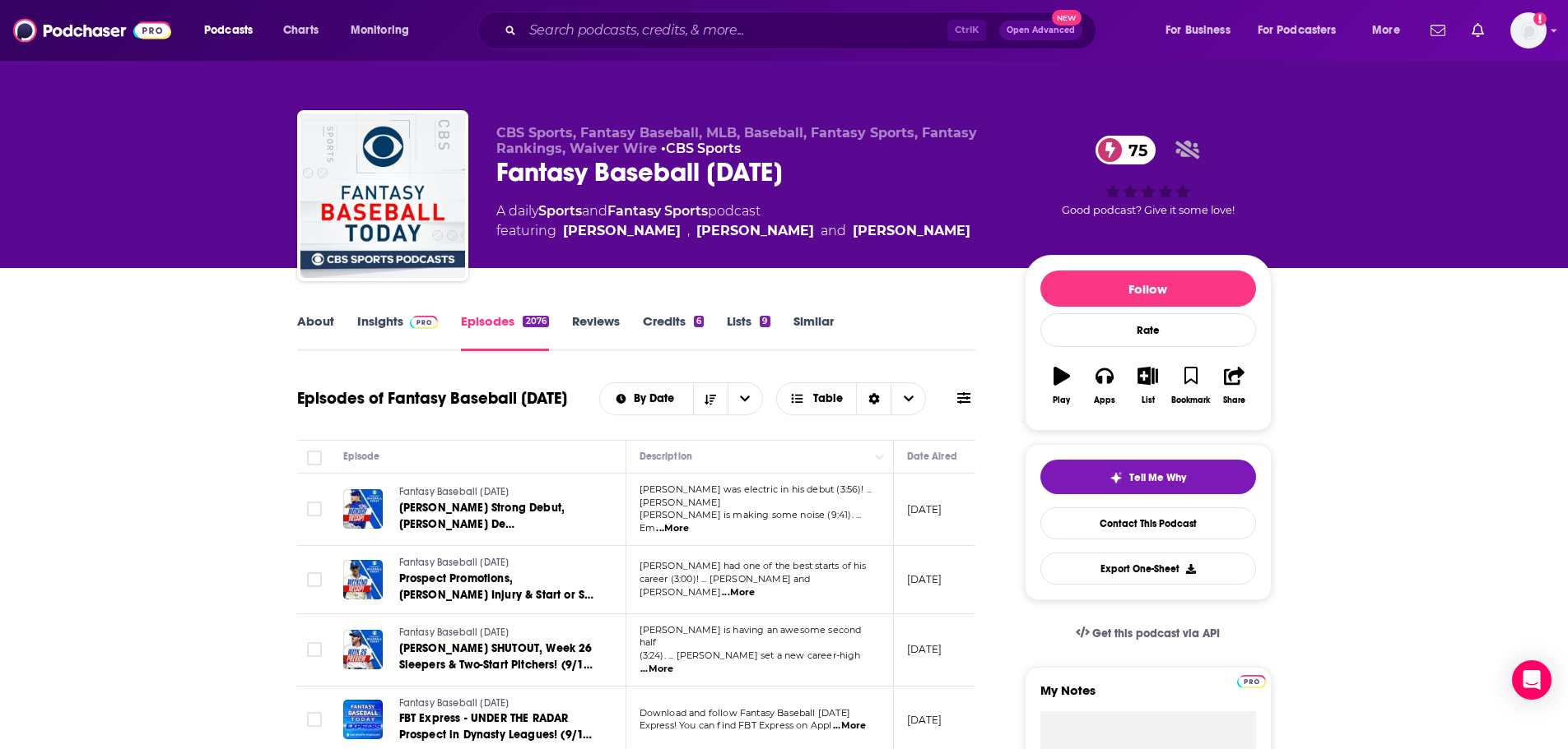
click at [809, 318] on link "Similar" at bounding box center [813, 332] width 40 height 37
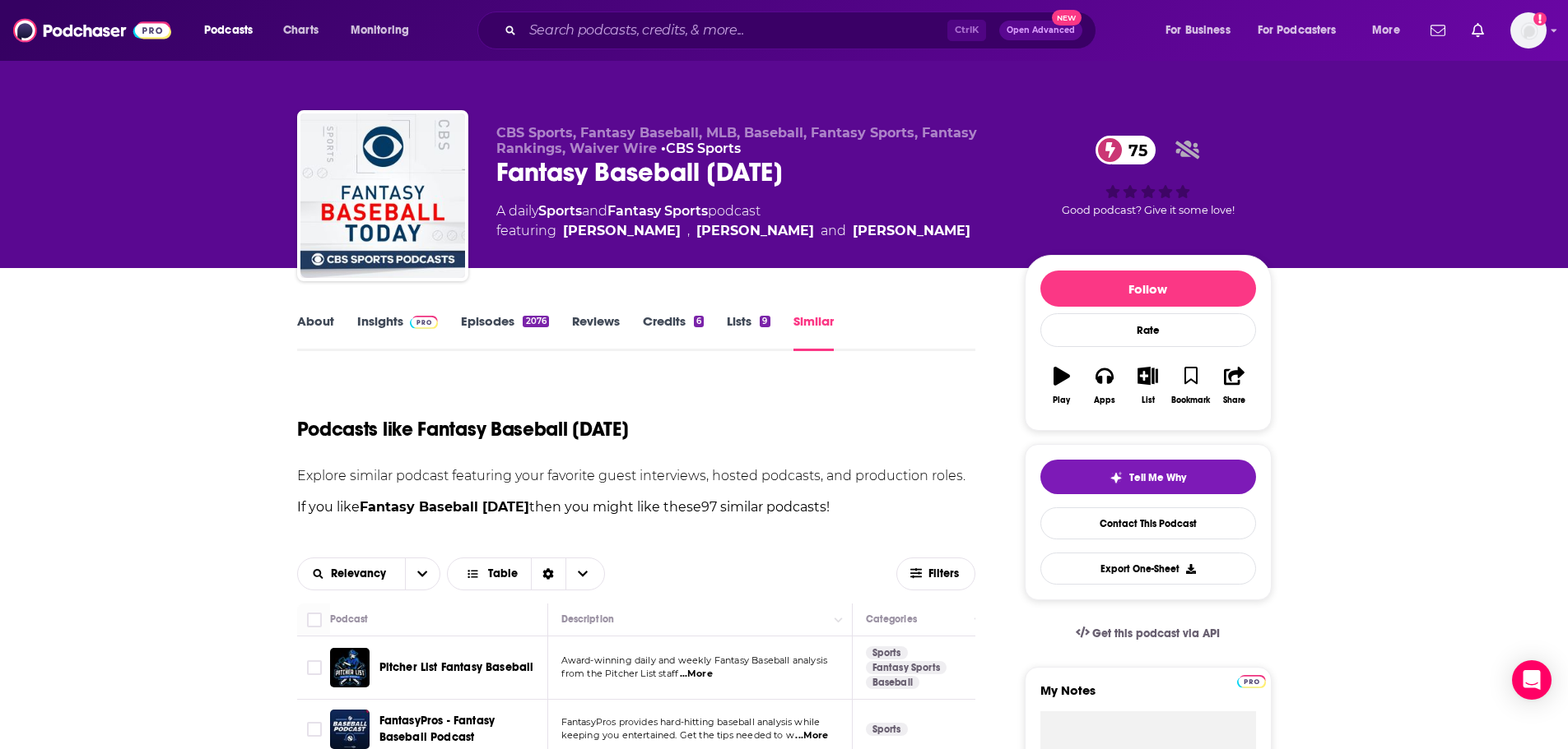
click at [405, 322] on span at bounding box center [421, 321] width 36 height 16
